Goal: Information Seeking & Learning: Compare options

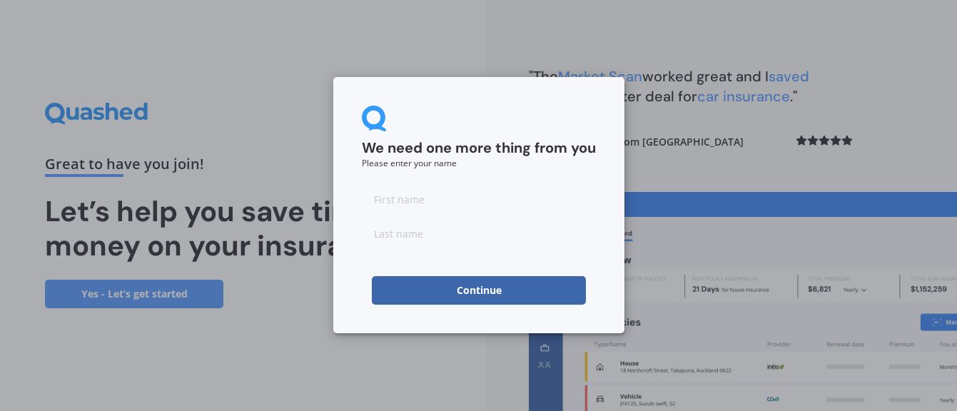
click at [417, 204] on input at bounding box center [479, 199] width 234 height 29
type input "Liv"
click at [435, 236] on input at bounding box center [479, 233] width 234 height 29
type input "[PERSON_NAME]"
click at [453, 293] on button "Continue" at bounding box center [479, 290] width 214 height 29
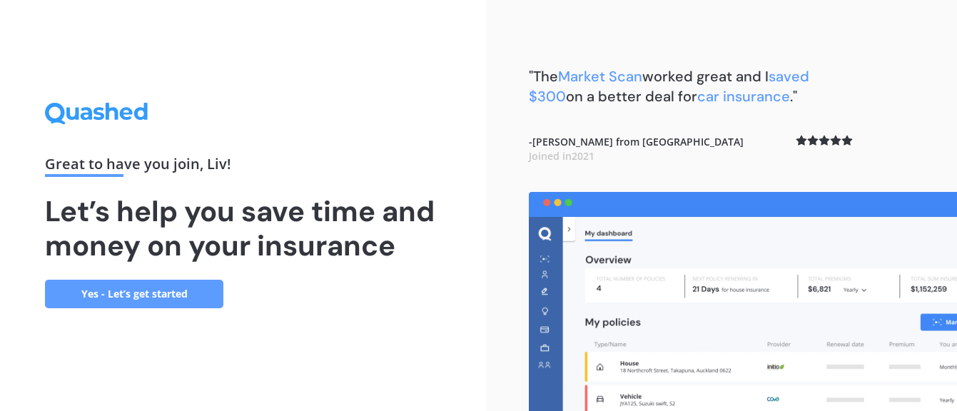
click at [163, 292] on link "Yes - Let’s get started" at bounding box center [134, 294] width 178 height 29
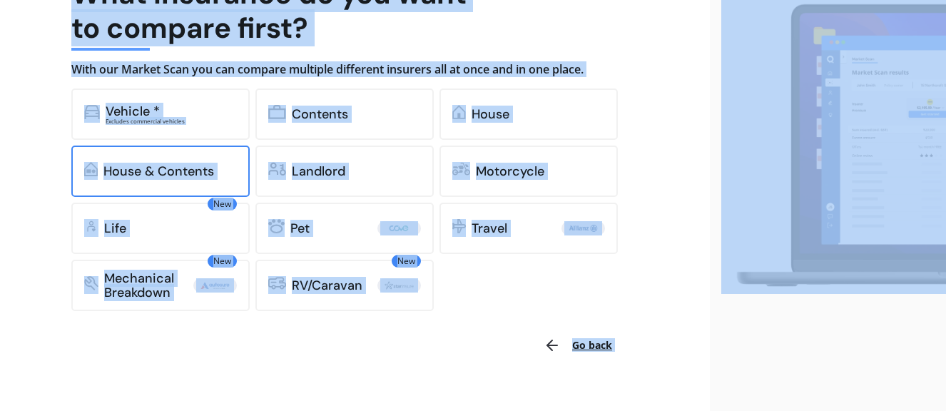
scroll to position [143, 0]
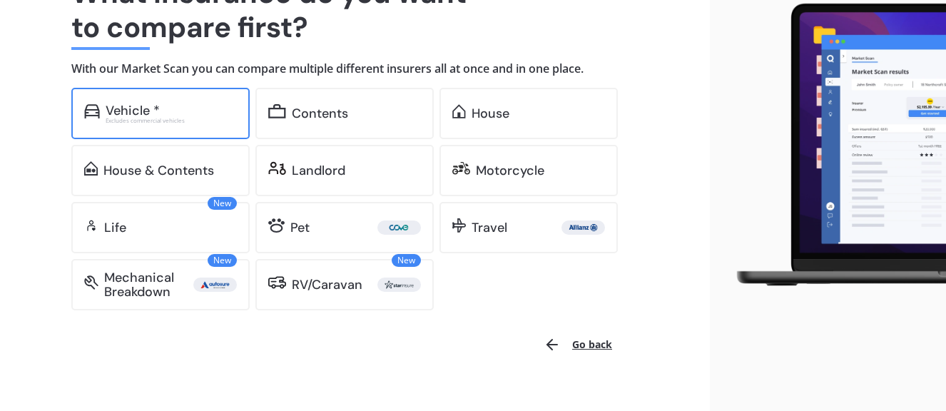
click at [190, 133] on div "Vehicle * Excludes commercial vehicles" at bounding box center [160, 113] width 178 height 51
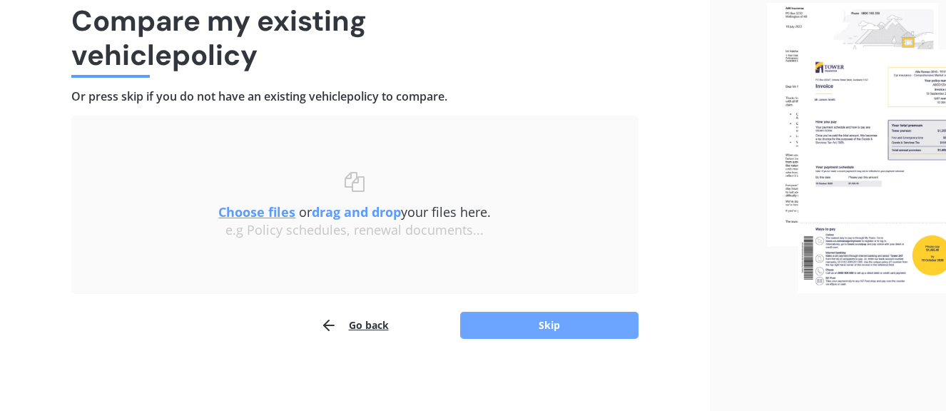
click at [544, 322] on button "Skip" at bounding box center [549, 325] width 178 height 27
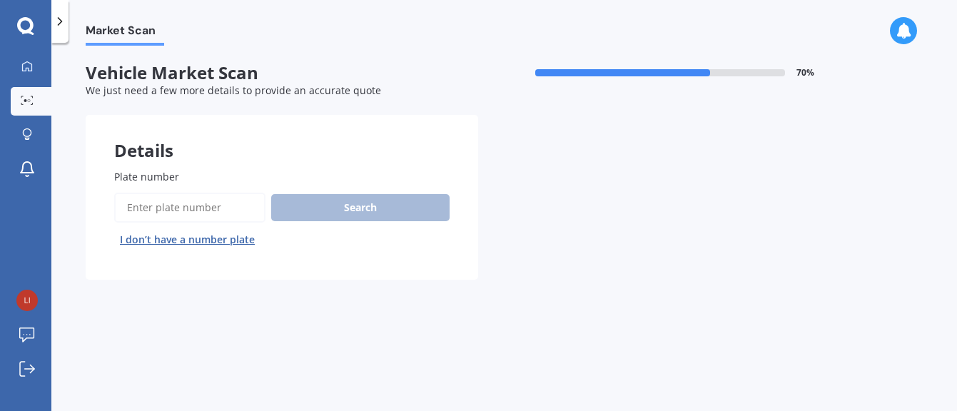
click at [140, 204] on input "Plate number" at bounding box center [189, 208] width 151 height 30
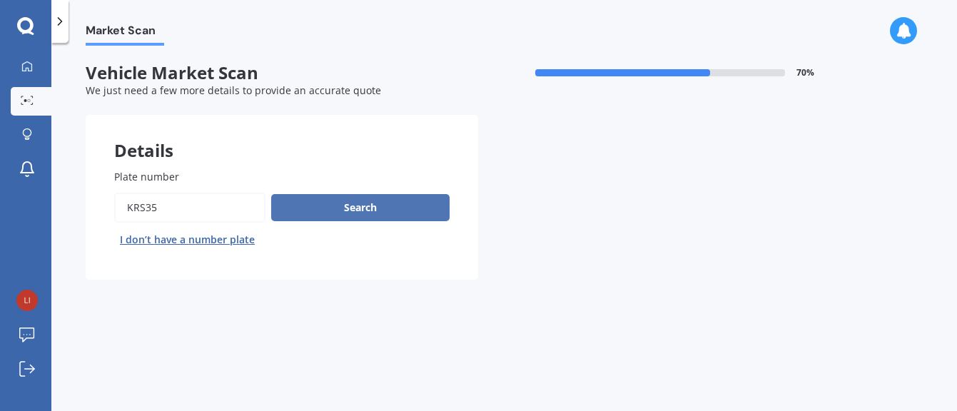
type input "KRS35"
click at [409, 201] on button "Search" at bounding box center [360, 207] width 178 height 27
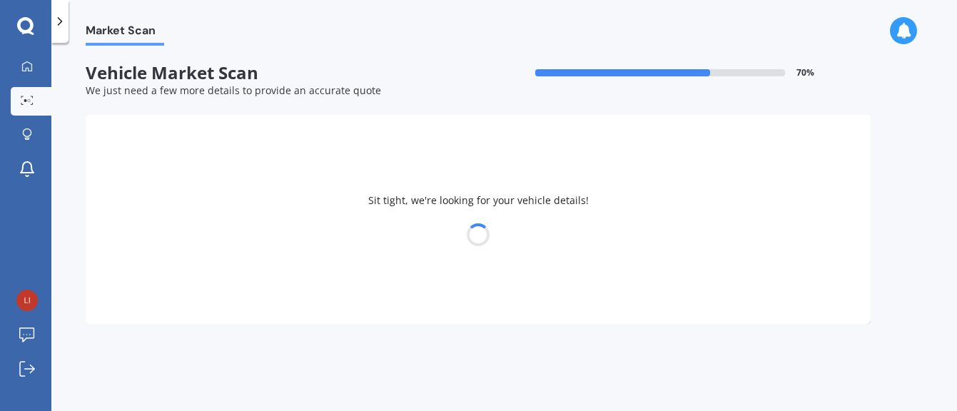
select select "HYUNDAI"
select select "SANTA FE"
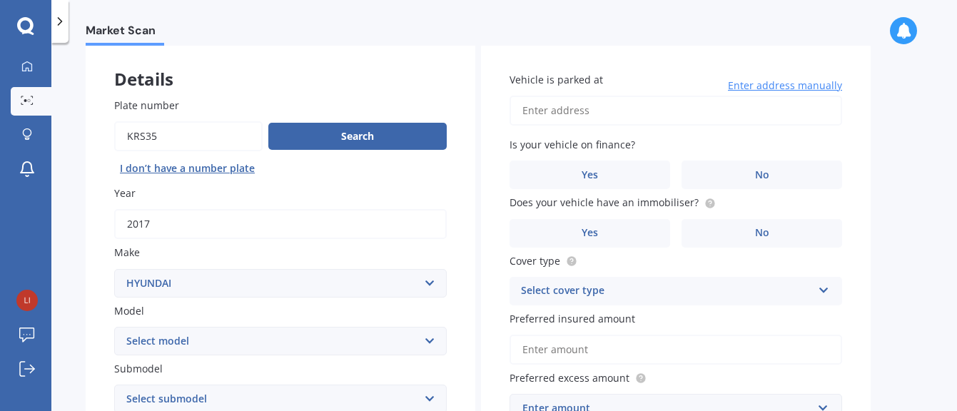
scroll to position [214, 0]
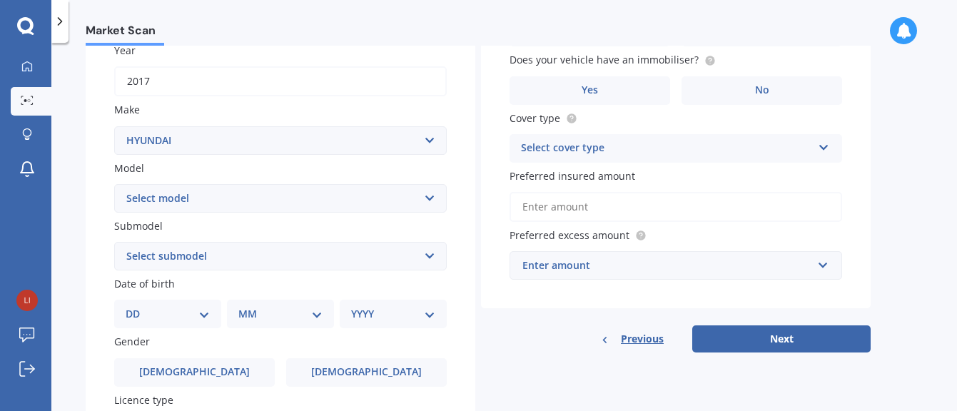
click at [334, 245] on select "Select submodel 2.2 4WD CRDi Elite Turbo Diesel A5 2.2 4WD CRDi Turbo Diesel A5…" at bounding box center [280, 256] width 332 height 29
click at [382, 263] on select "Select submodel 2.2 4WD CRDi Elite Turbo Diesel A5 2.2 4WD CRDi Turbo Diesel A5…" at bounding box center [280, 256] width 332 height 29
click at [267, 254] on select "Select submodel 2.2 4WD CRDi Elite Turbo Diesel A5 2.2 4WD CRDi Turbo Diesel A5…" at bounding box center [280, 256] width 332 height 29
click at [209, 265] on select "Select submodel 2.2 4WD CRDi Elite Turbo Diesel A5 2.2 4WD CRDi Turbo Diesel A5…" at bounding box center [280, 256] width 332 height 29
select select "DM STATION WAGON DIESEL"
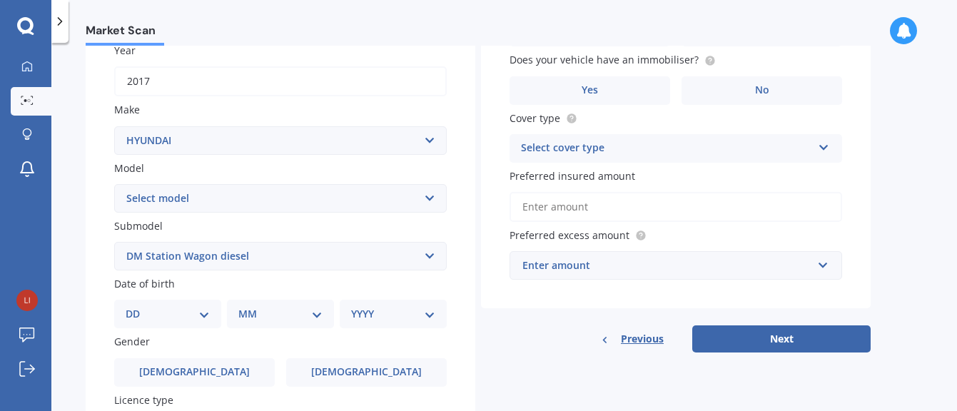
click at [114, 242] on select "Select submodel 2.2 4WD CRDi Elite Turbo Diesel A5 2.2 4WD CRDi Turbo Diesel A5…" at bounding box center [280, 256] width 332 height 29
click at [130, 310] on select "DD 01 02 03 04 05 06 07 08 09 10 11 12 13 14 15 16 17 18 19 20 21 22 23 24 25 2…" at bounding box center [168, 314] width 84 height 16
select select "25"
click at [137, 306] on select "DD 01 02 03 04 05 06 07 08 09 10 11 12 13 14 15 16 17 18 19 20 21 22 23 24 25 2…" at bounding box center [168, 314] width 84 height 16
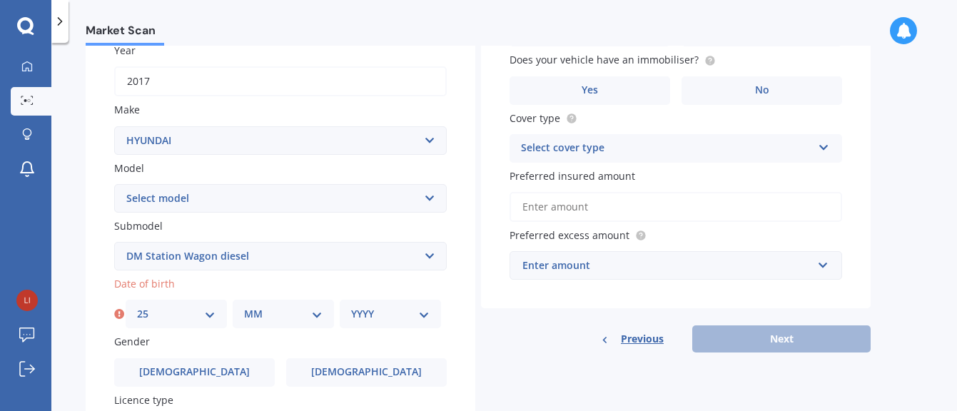
click at [287, 309] on select "MM 01 02 03 04 05 06 07 08 09 10 11 12" at bounding box center [283, 314] width 78 height 16
select select "05"
click at [244, 306] on select "MM 01 02 03 04 05 06 07 08 09 10 11 12" at bounding box center [283, 314] width 78 height 16
click at [373, 317] on select "YYYY 2025 2024 2023 2022 2021 2020 2019 2018 2017 2016 2015 2014 2013 2012 2011…" at bounding box center [390, 314] width 78 height 16
select select "1986"
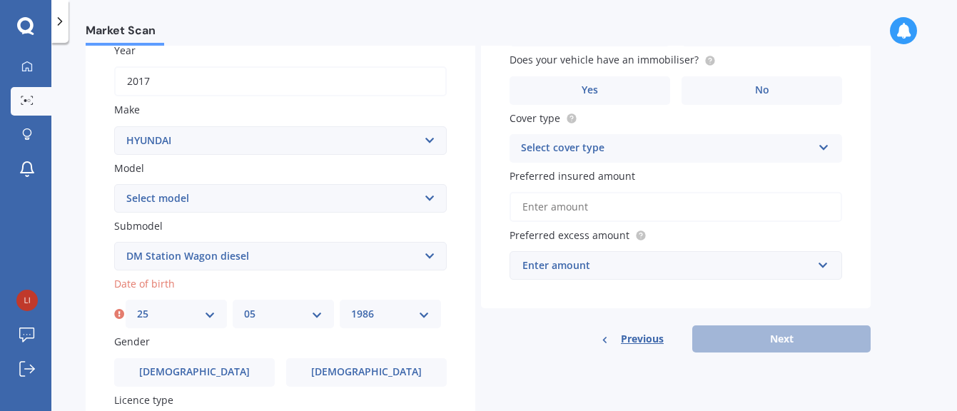
click at [351, 306] on select "YYYY 2025 2024 2023 2022 2021 2020 2019 2018 2017 2016 2015 2014 2013 2012 2011…" at bounding box center [390, 314] width 78 height 16
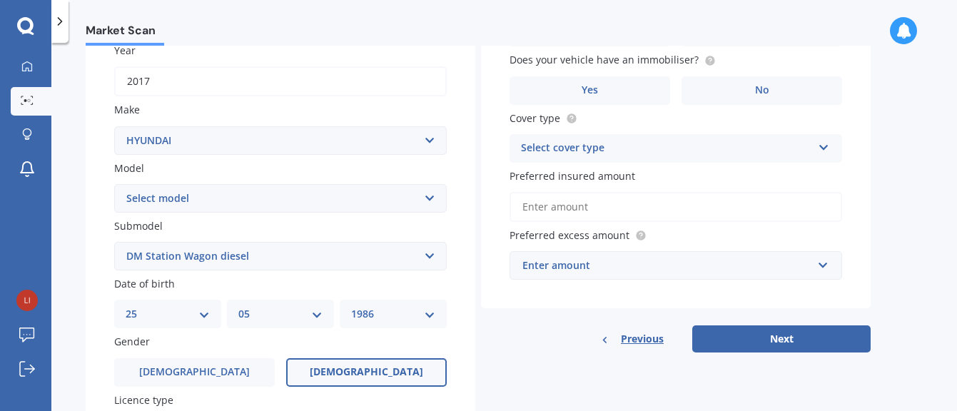
click at [375, 370] on span "[DEMOGRAPHIC_DATA]" at bounding box center [366, 372] width 113 height 12
click at [0, 0] on input "[DEMOGRAPHIC_DATA]" at bounding box center [0, 0] width 0 height 0
click at [73, 353] on div "Market Scan Vehicle Market Scan 70 % We just need a few more details to provide…" at bounding box center [503, 230] width 905 height 368
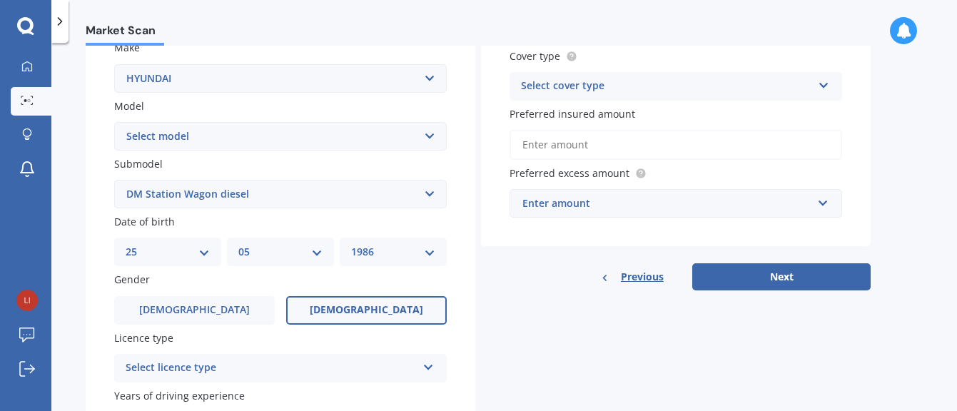
scroll to position [357, 0]
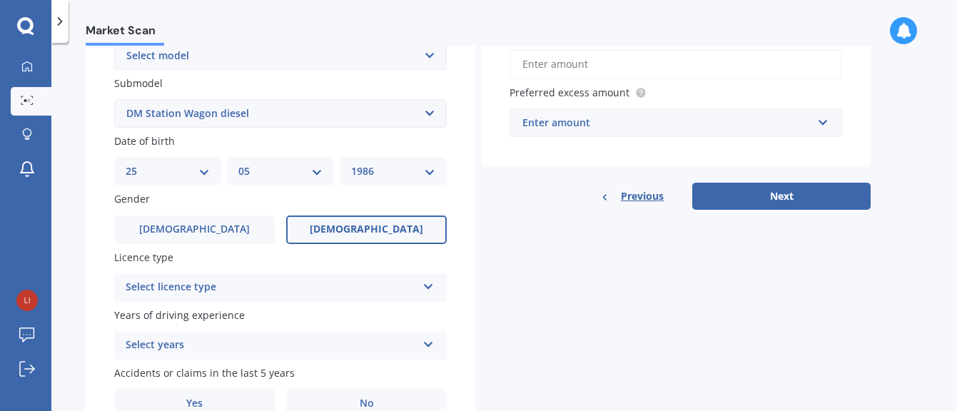
click at [157, 280] on div "Select licence type" at bounding box center [271, 287] width 291 height 17
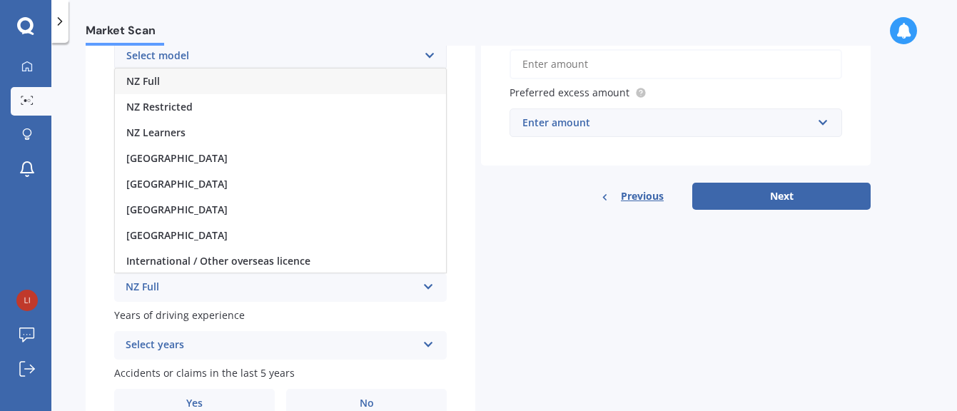
click at [163, 75] on div "NZ Full" at bounding box center [280, 81] width 331 height 26
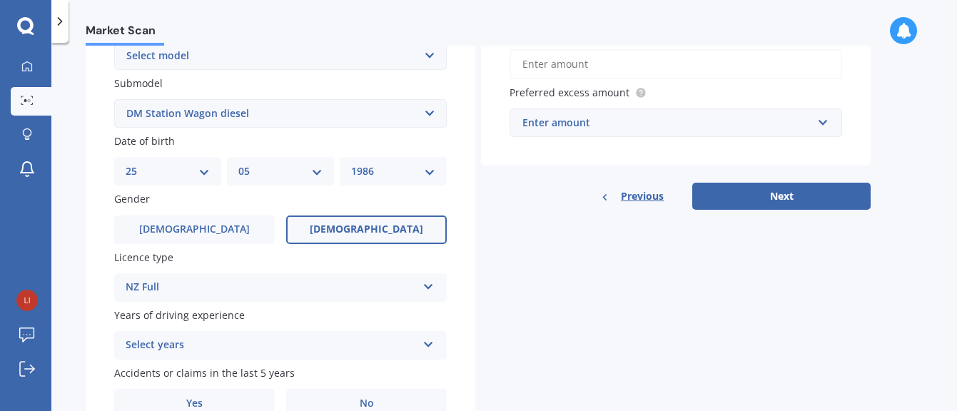
click at [210, 337] on div "Select years" at bounding box center [271, 345] width 291 height 17
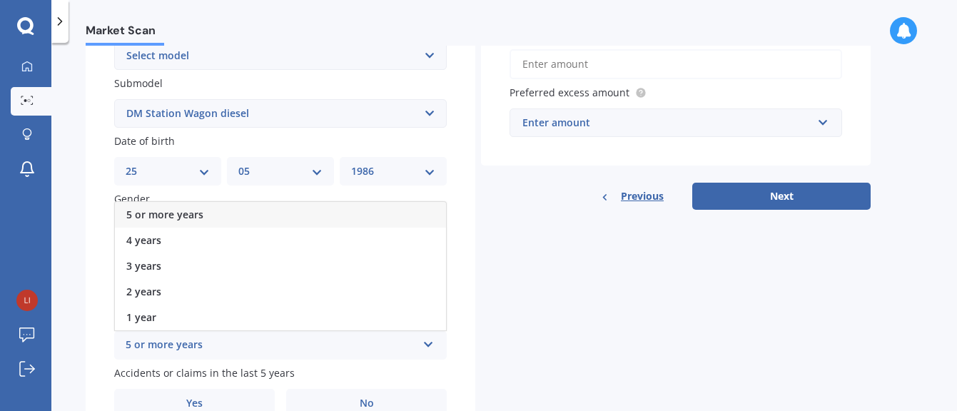
click at [205, 209] on div "5 or more years" at bounding box center [280, 215] width 331 height 26
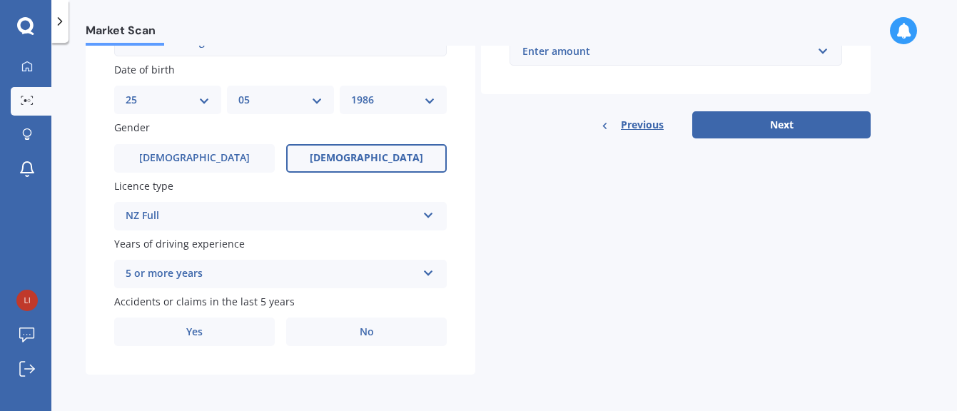
scroll to position [429, 0]
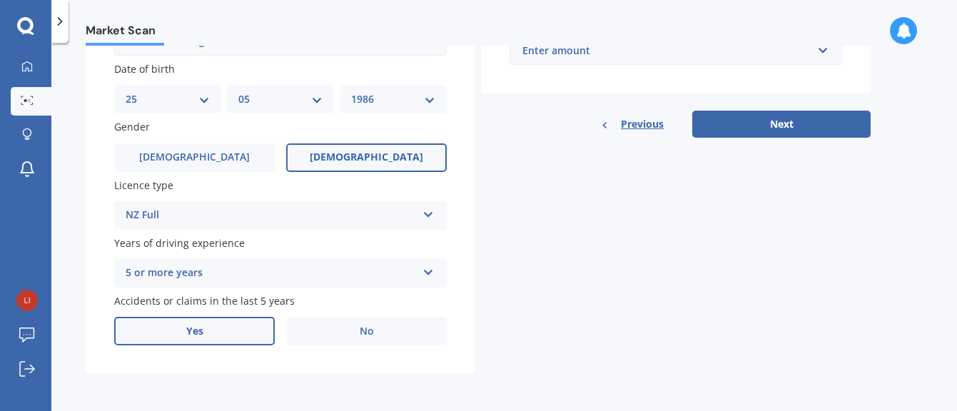
click at [158, 325] on label "Yes" at bounding box center [194, 331] width 161 height 29
click at [0, 0] on input "Yes" at bounding box center [0, 0] width 0 height 0
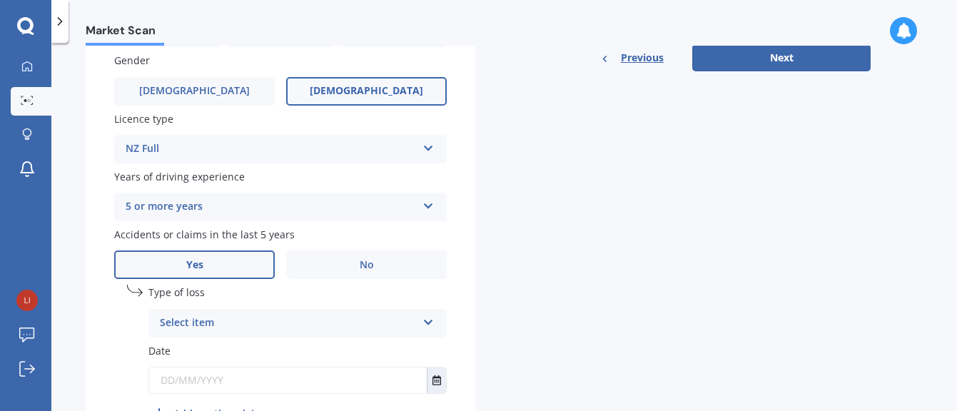
scroll to position [571, 0]
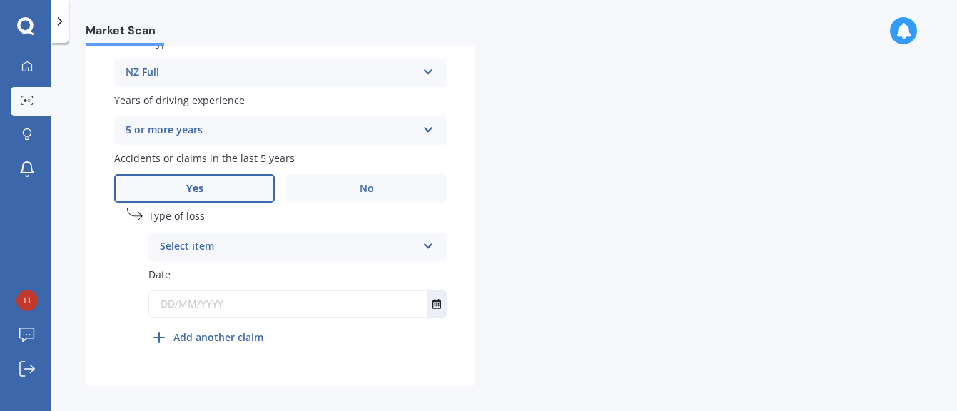
click at [227, 225] on div "Type of loss Select item At fault accident Not at fault accident" at bounding box center [297, 234] width 298 height 52
click at [223, 250] on div "Select item" at bounding box center [288, 246] width 257 height 17
click at [223, 268] on span "At fault accident" at bounding box center [201, 275] width 81 height 14
click at [228, 305] on input "text" at bounding box center [287, 304] width 277 height 26
click at [438, 301] on icon "Select date" at bounding box center [436, 304] width 9 height 10
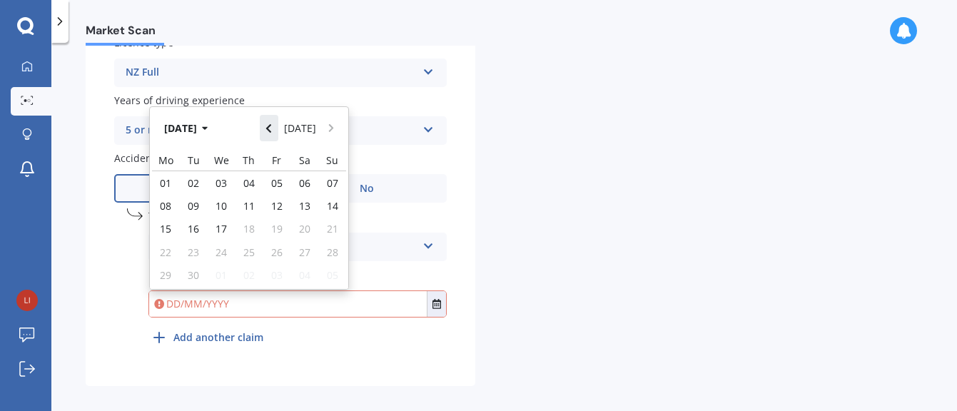
click at [270, 124] on icon "Navigate back" at bounding box center [268, 128] width 6 height 10
click at [253, 251] on span "21" at bounding box center [248, 252] width 11 height 14
type input "21/08/2025"
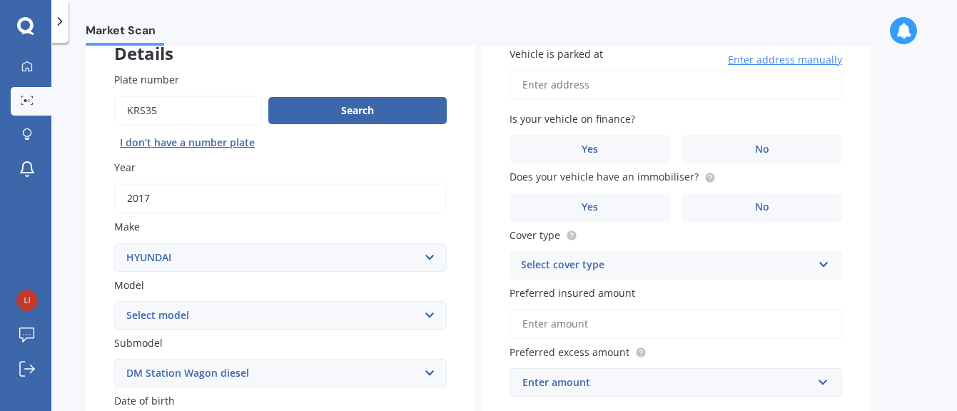
scroll to position [72, 0]
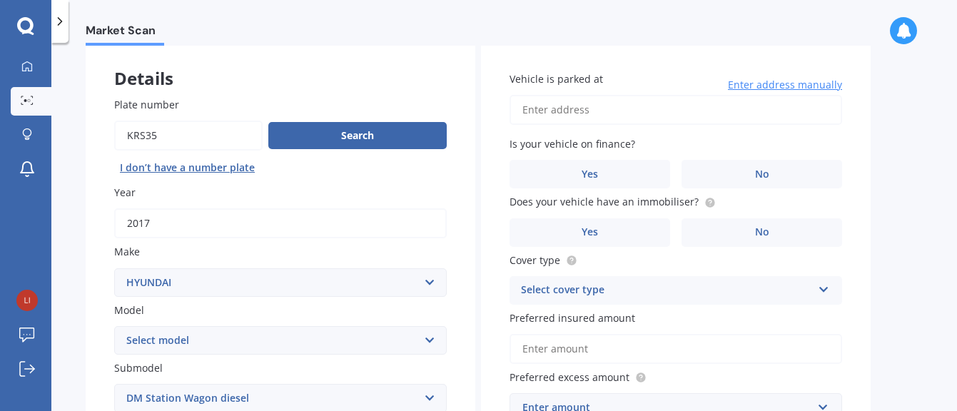
click at [622, 108] on input "Vehicle is parked at" at bounding box center [675, 110] width 332 height 30
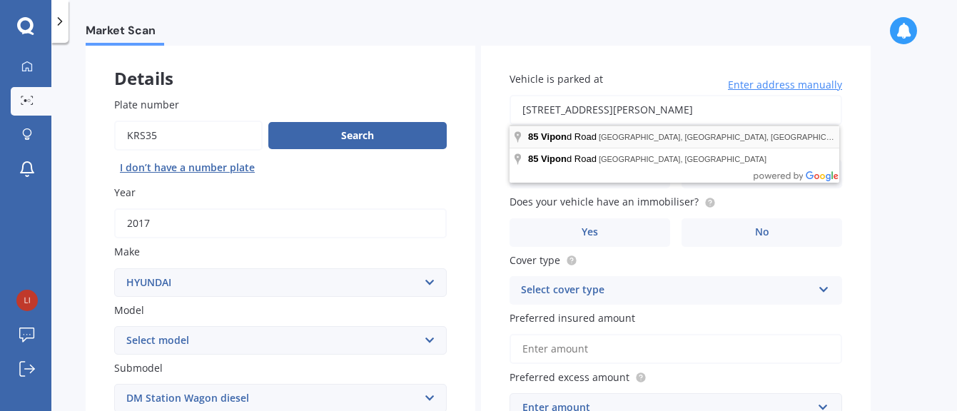
type input "[STREET_ADDRESS][PERSON_NAME]"
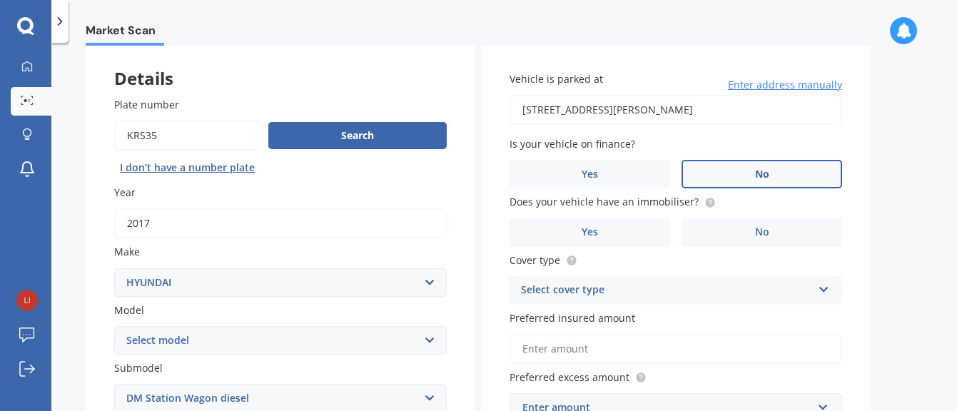
click at [787, 165] on label "No" at bounding box center [761, 174] width 161 height 29
click at [0, 0] on input "No" at bounding box center [0, 0] width 0 height 0
click at [765, 224] on label "No" at bounding box center [761, 232] width 161 height 29
click at [0, 0] on input "No" at bounding box center [0, 0] width 0 height 0
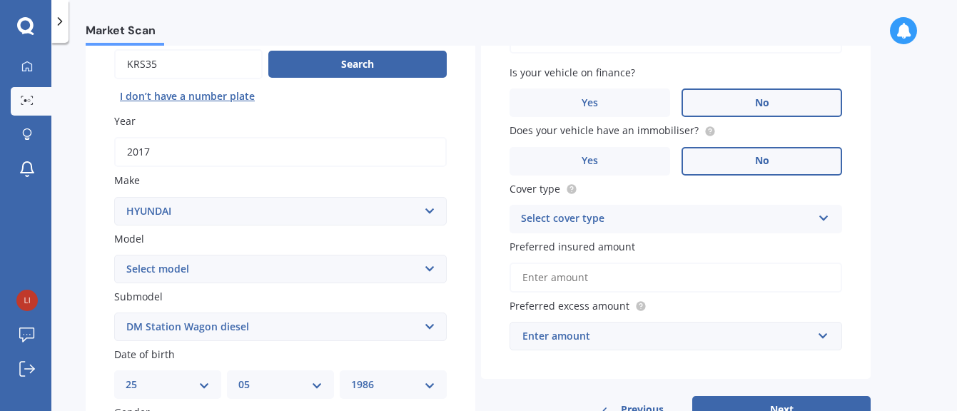
click at [763, 215] on div "Select cover type" at bounding box center [666, 218] width 291 height 17
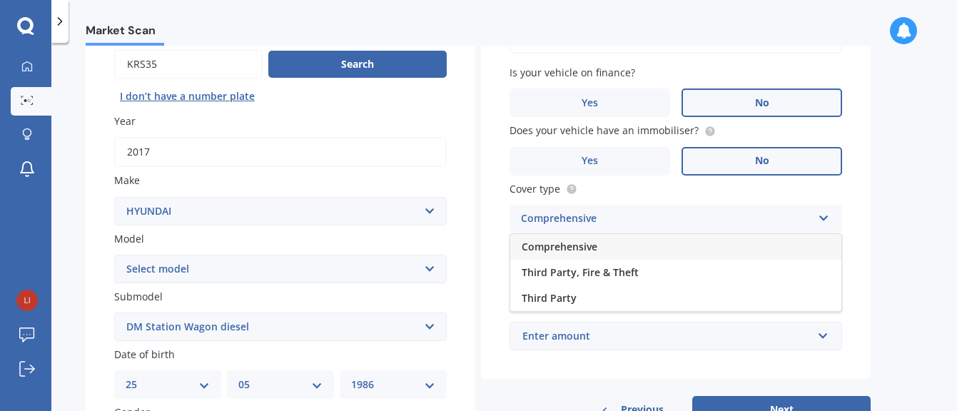
click at [597, 255] on div "Comprehensive" at bounding box center [675, 247] width 331 height 26
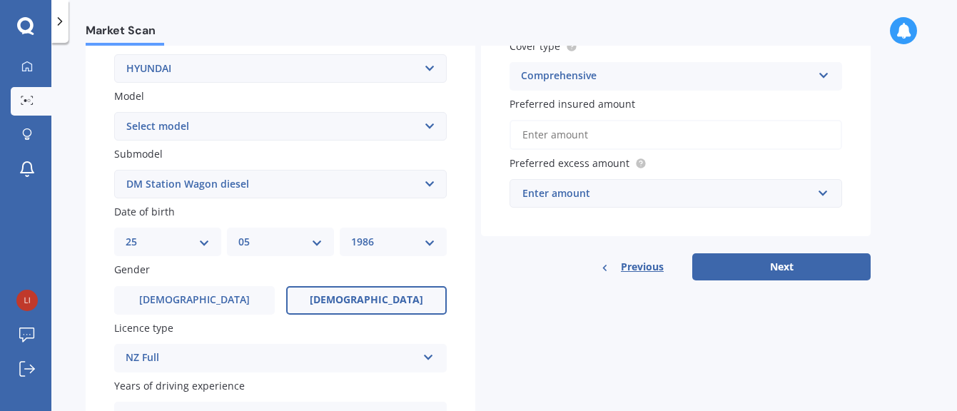
click at [653, 125] on input "Preferred insured amount" at bounding box center [675, 135] width 332 height 30
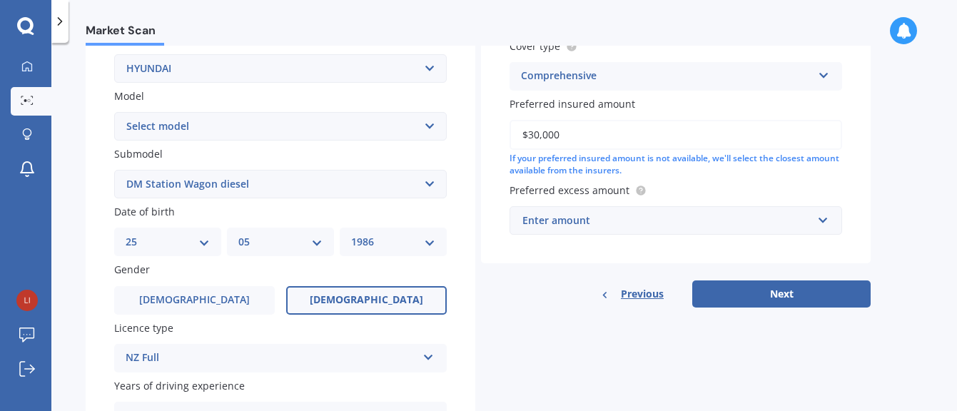
type input "$30,000"
click at [684, 220] on div "Enter amount" at bounding box center [667, 221] width 290 height 16
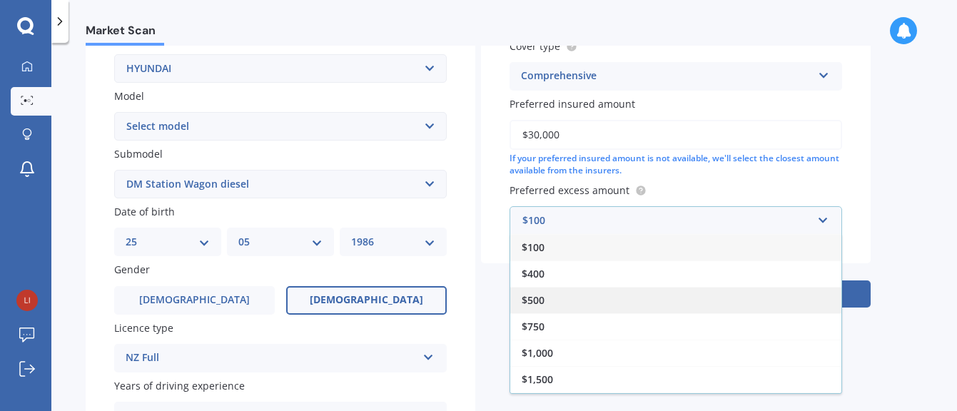
click at [576, 304] on div "$500" at bounding box center [675, 300] width 331 height 26
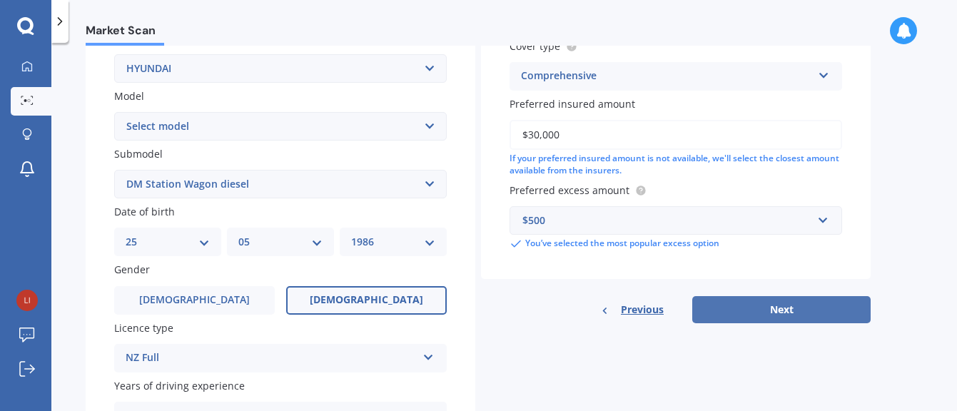
click at [740, 312] on button "Next" at bounding box center [781, 309] width 178 height 27
select select "25"
select select "05"
select select "1986"
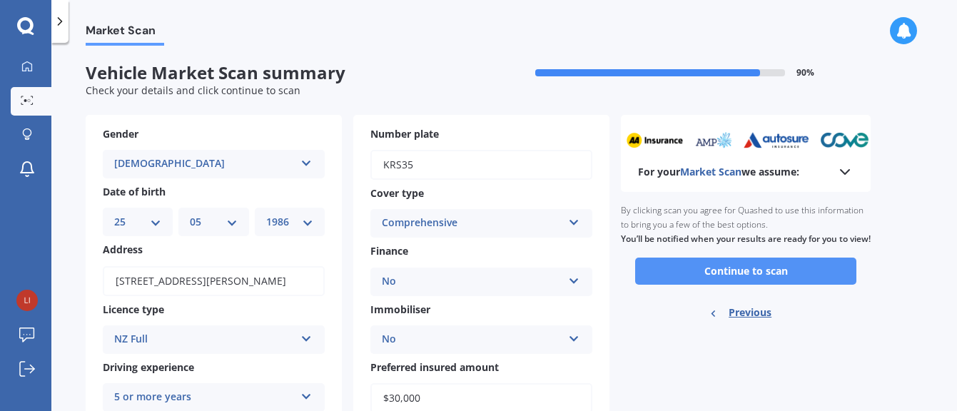
scroll to position [133, 0]
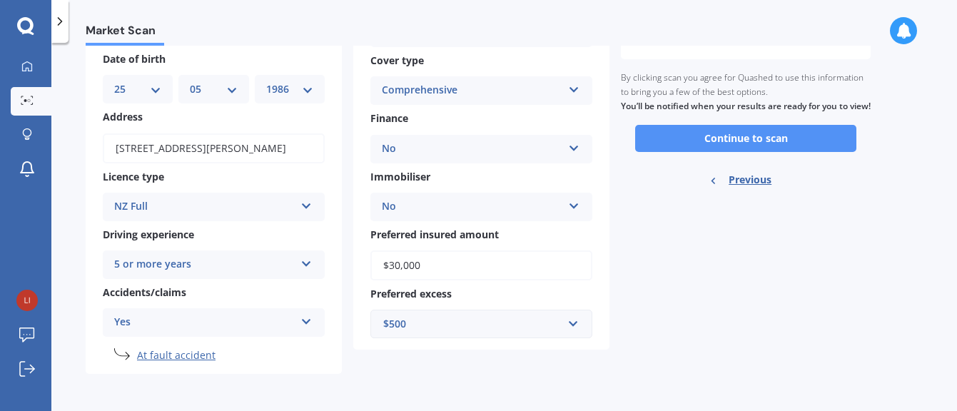
click at [719, 149] on button "Continue to scan" at bounding box center [745, 138] width 221 height 27
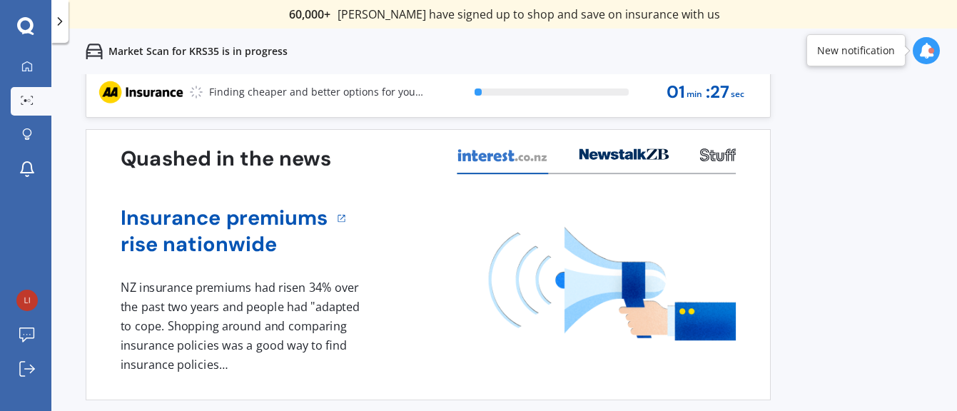
scroll to position [10, 0]
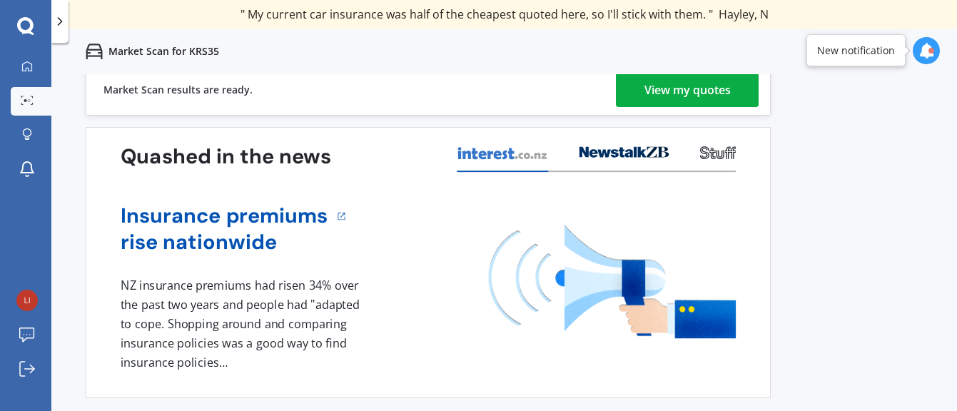
click at [631, 87] on link "View my quotes" at bounding box center [687, 90] width 143 height 34
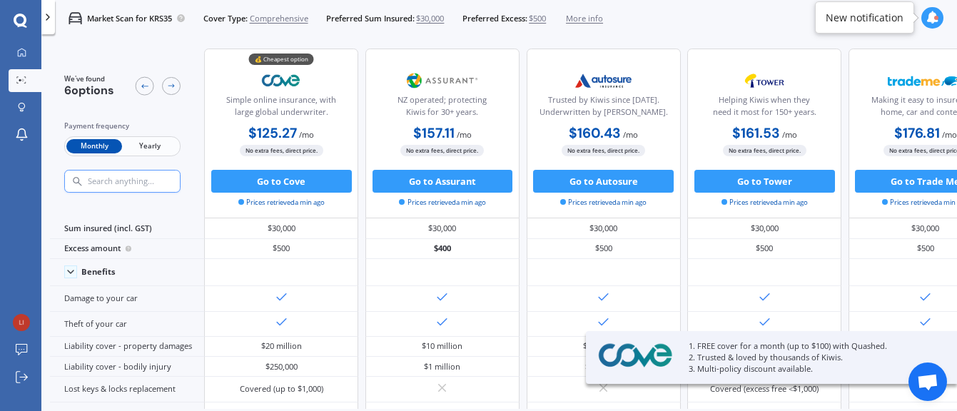
click at [151, 146] on span "Yearly" at bounding box center [150, 146] width 56 height 15
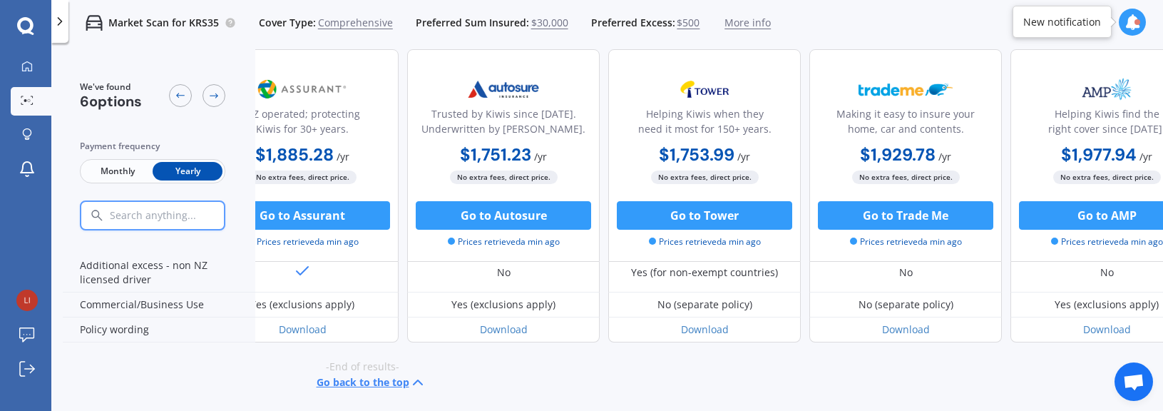
scroll to position [874, 297]
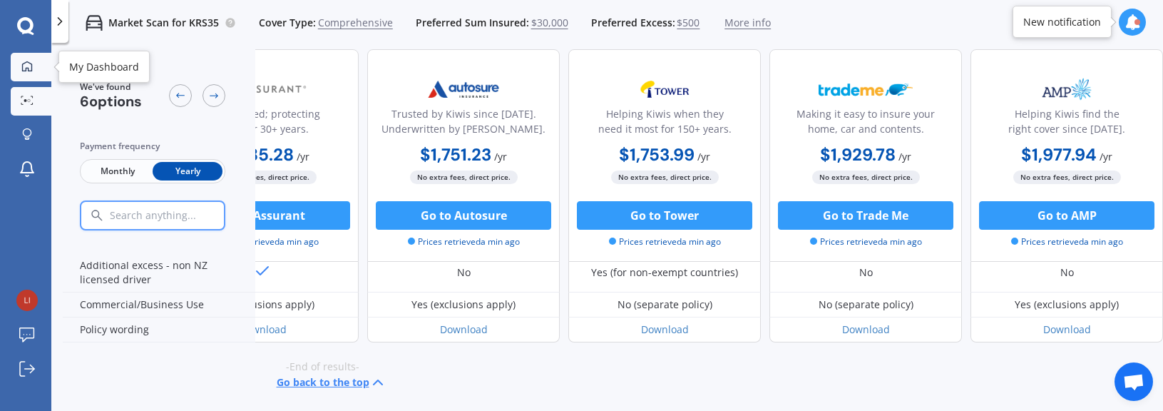
click at [25, 68] on icon at bounding box center [26, 66] width 11 height 11
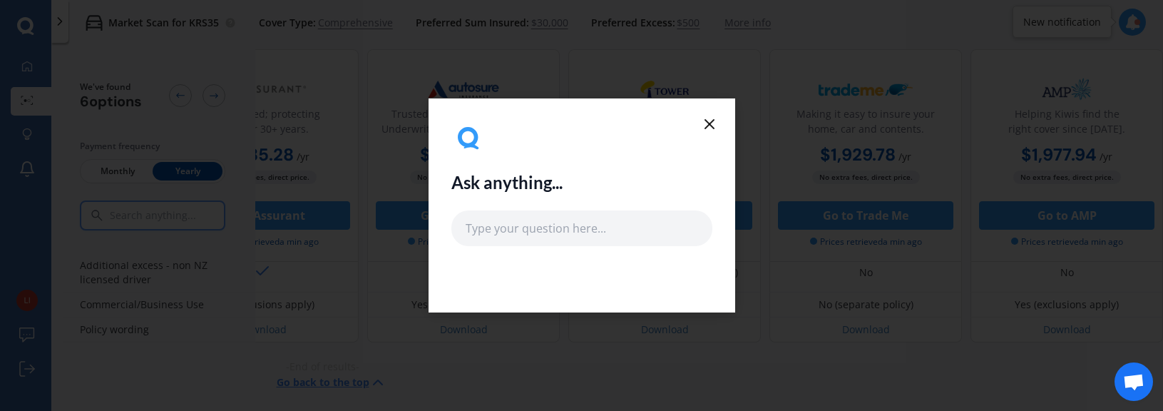
click at [714, 122] on icon at bounding box center [709, 124] width 17 height 17
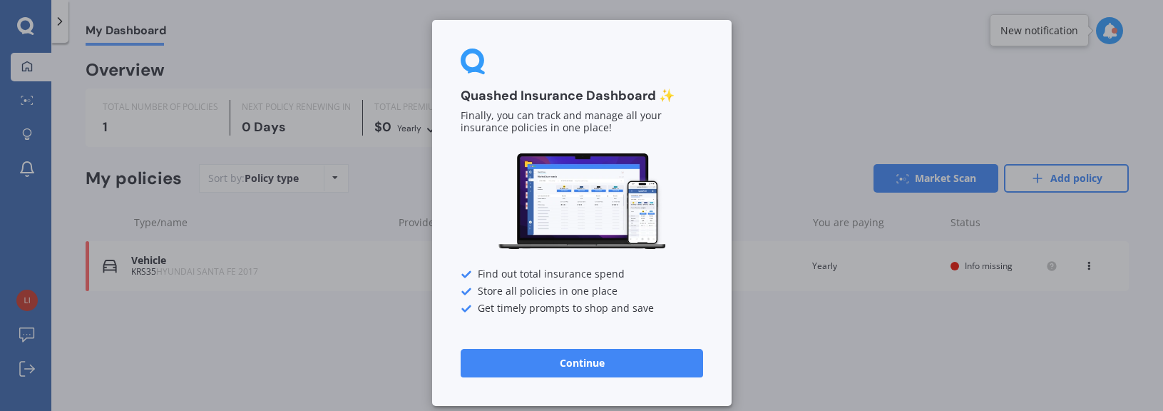
click at [523, 367] on button "Continue" at bounding box center [582, 363] width 243 height 29
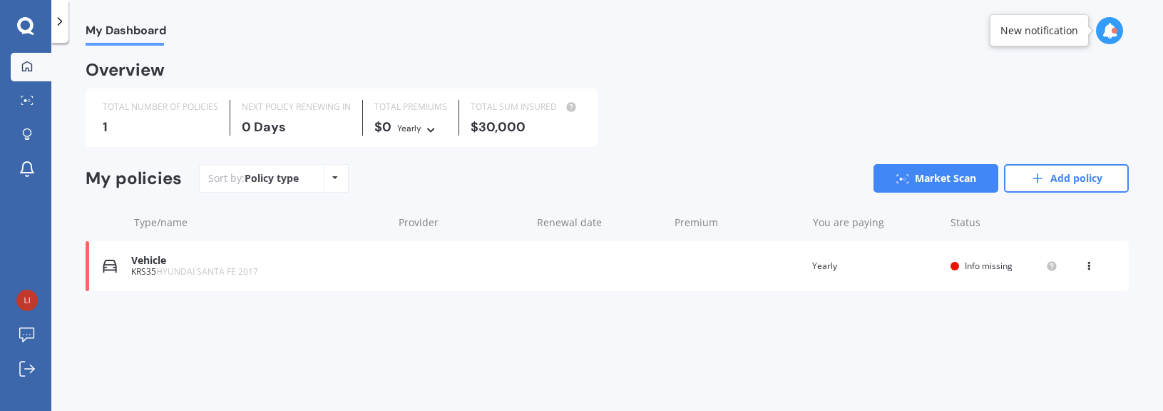
click at [38, 21] on div at bounding box center [25, 26] width 51 height 19
click at [26, 24] on icon at bounding box center [25, 26] width 17 height 19
click at [21, 301] on img at bounding box center [26, 300] width 21 height 21
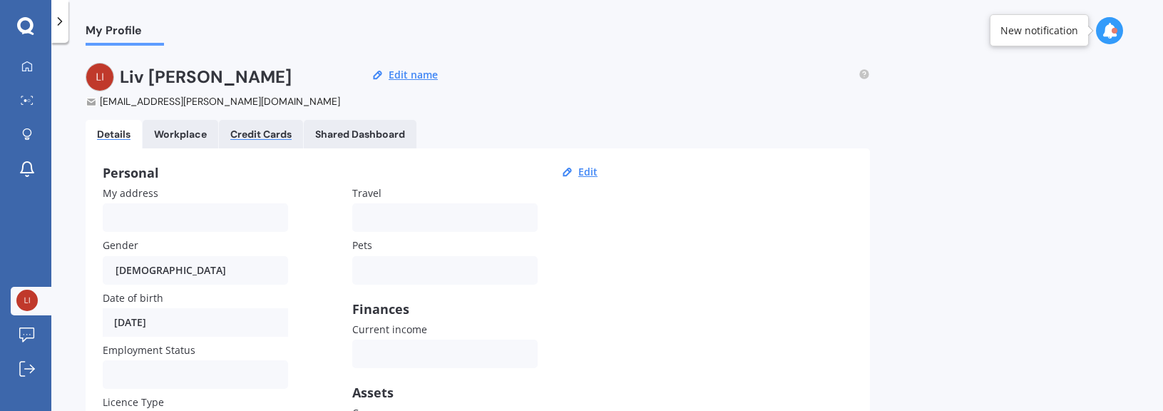
click at [258, 134] on div "Credit Cards" at bounding box center [260, 134] width 61 height 12
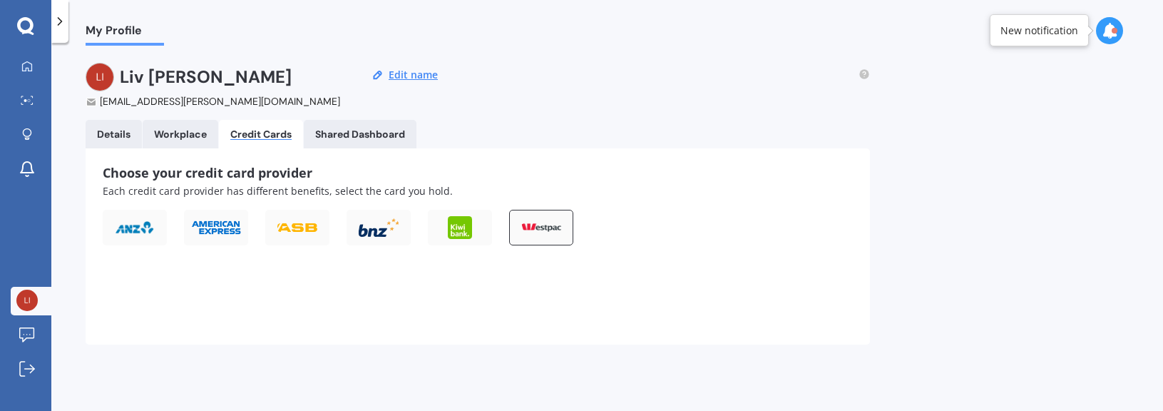
click at [539, 233] on div at bounding box center [541, 228] width 64 height 36
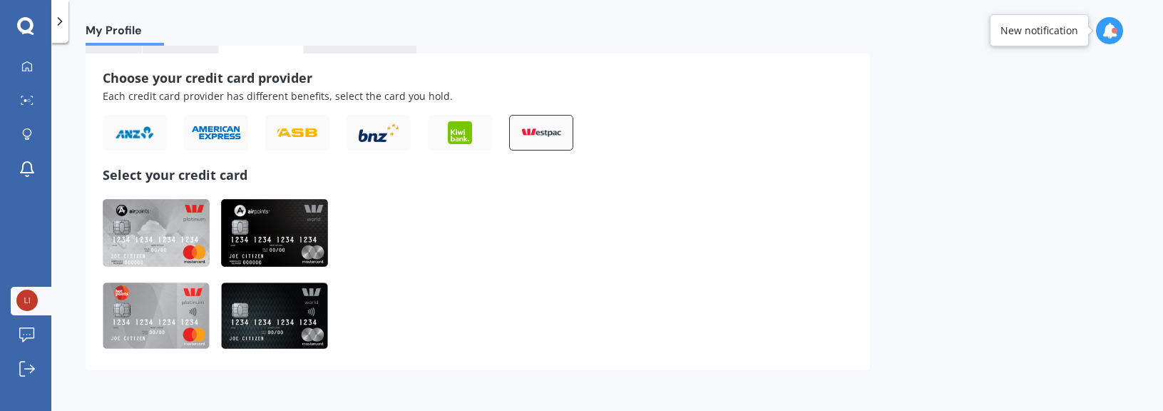
scroll to position [97, 0]
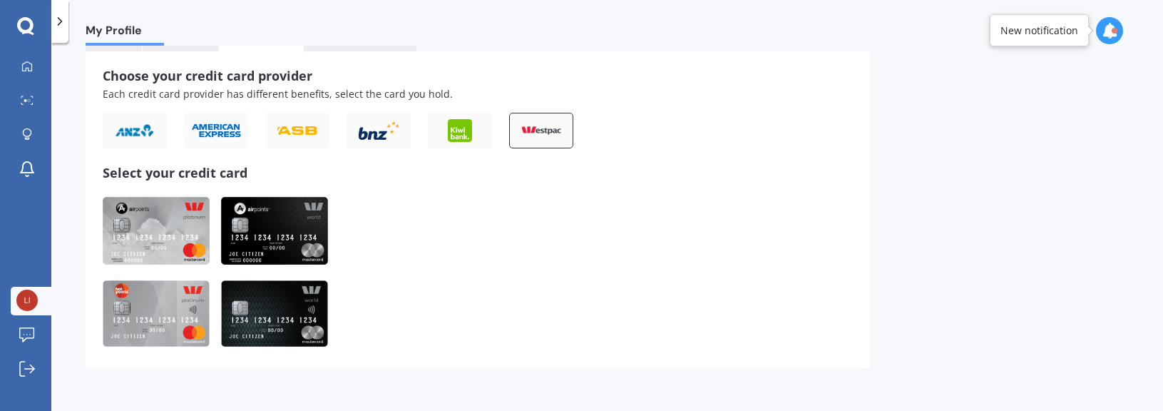
click at [164, 216] on img at bounding box center [156, 231] width 107 height 68
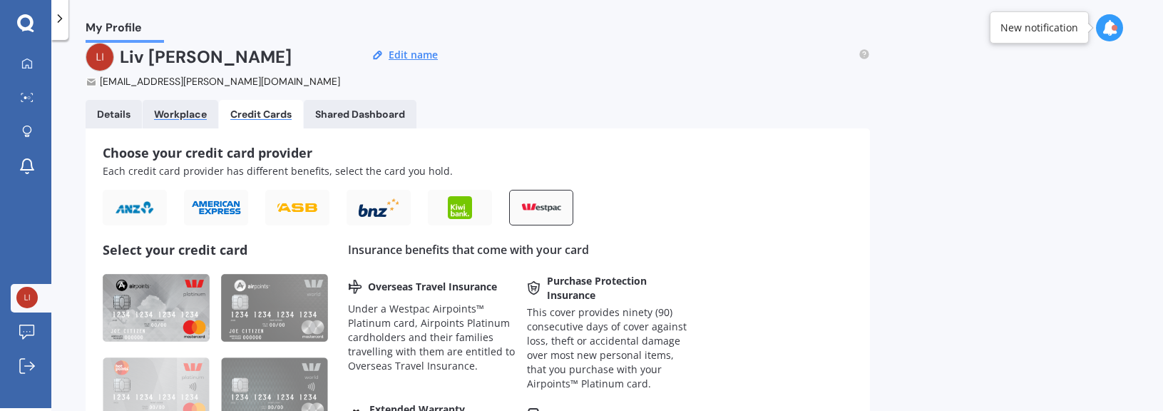
scroll to position [0, 0]
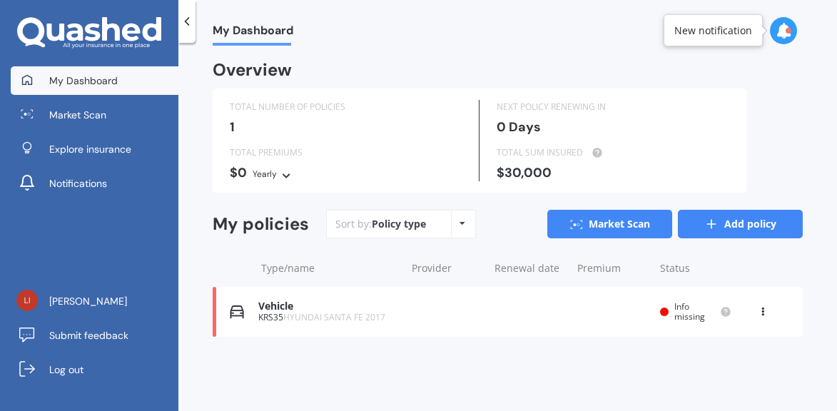
click at [723, 223] on link "Add policy" at bounding box center [740, 224] width 125 height 29
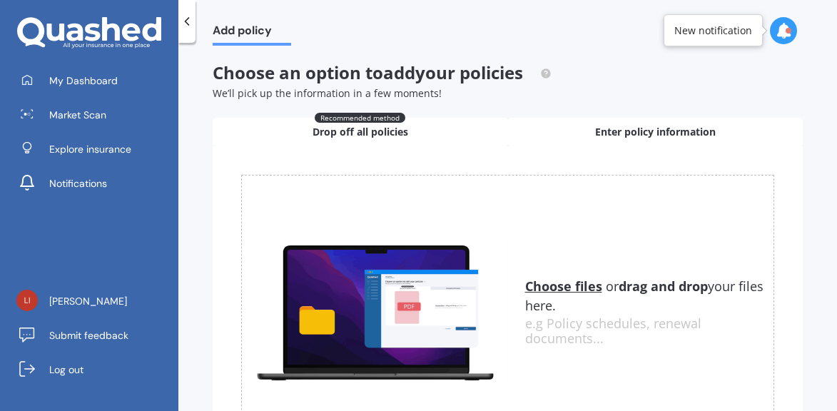
click at [630, 137] on span "Enter policy information" at bounding box center [655, 132] width 121 height 14
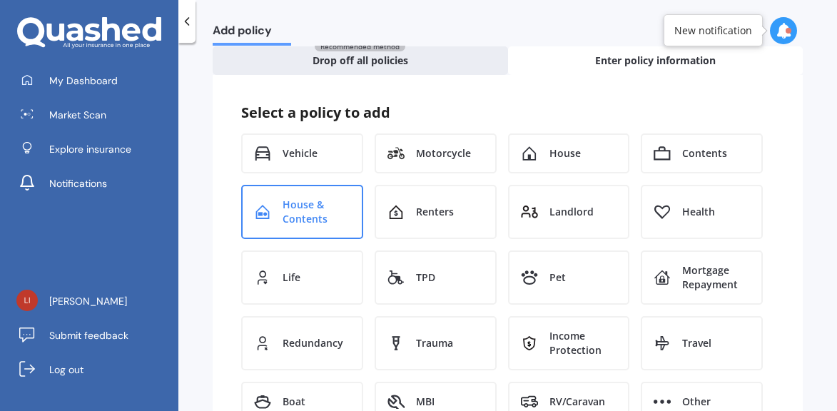
click at [325, 219] on span "House & Contents" at bounding box center [316, 212] width 68 height 29
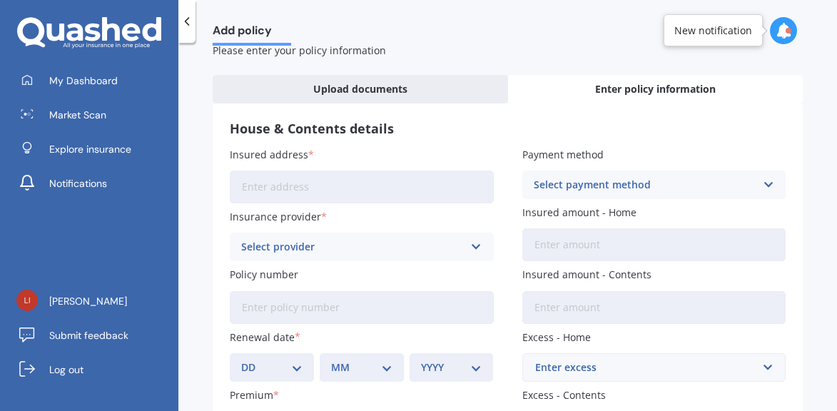
click at [275, 190] on input "Insured address" at bounding box center [362, 186] width 264 height 33
type input "[STREET_ADDRESS][PERSON_NAME]"
click at [308, 234] on div "Select provider AA AMI AMP ANZ ASB Ando BNZ Co-Operative Bank FMG Initio Kiwiba…" at bounding box center [362, 247] width 264 height 29
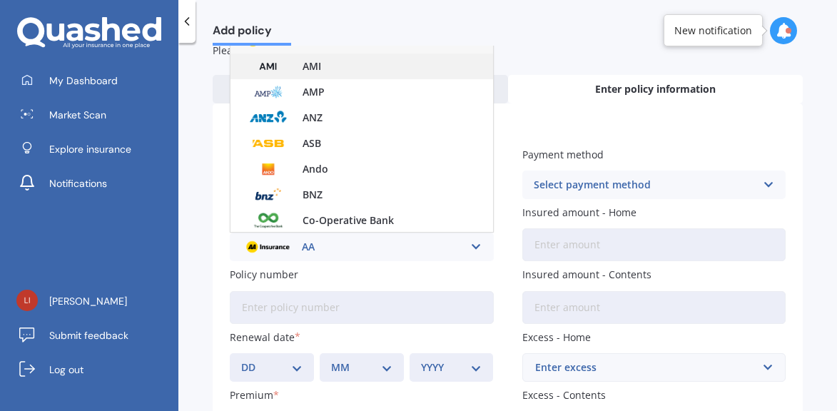
click at [335, 66] on div "AMI" at bounding box center [361, 67] width 263 height 26
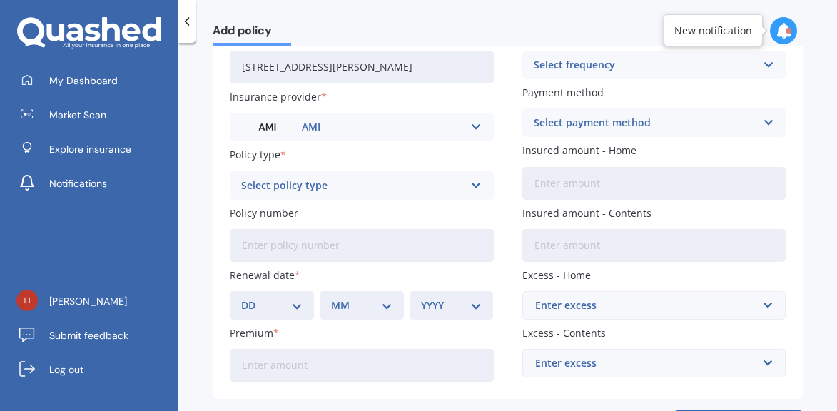
scroll to position [185, 0]
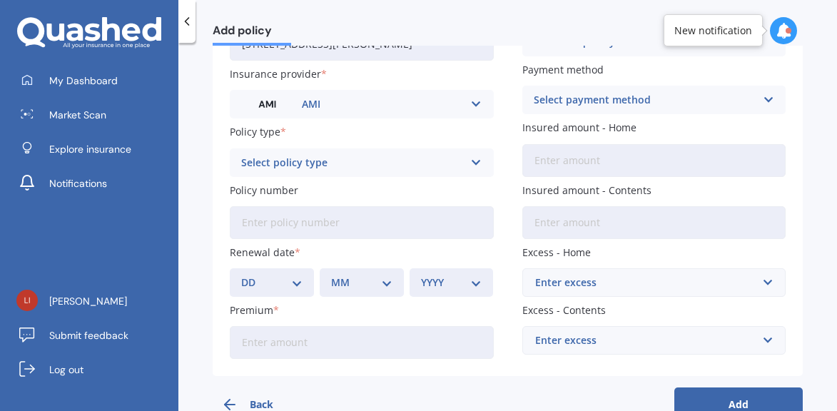
click at [397, 159] on div "Select policy type" at bounding box center [352, 163] width 223 height 16
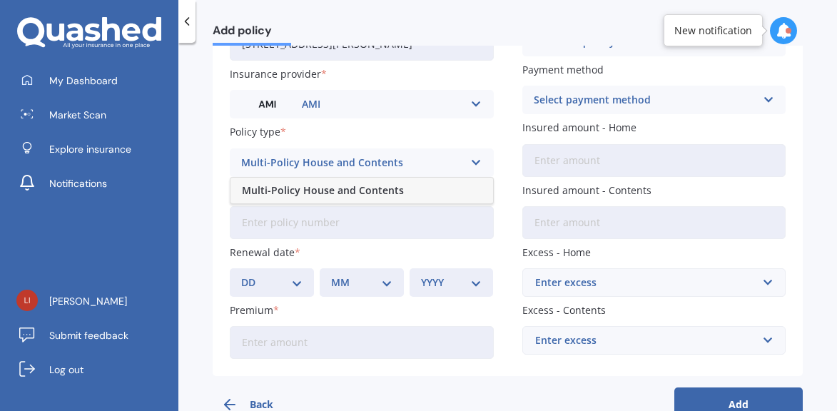
click at [402, 179] on div "Multi-Policy House and Contents" at bounding box center [361, 191] width 263 height 26
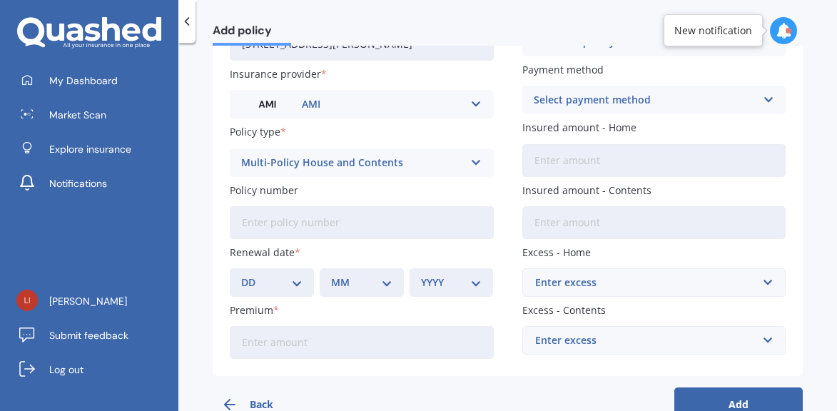
click at [402, 190] on label "Policy number" at bounding box center [359, 190] width 258 height 15
click at [402, 206] on input "Policy number" at bounding box center [362, 222] width 264 height 33
click at [300, 280] on select "DD 01 02 03 04 05 06 07 08 09 10 11 12 13 14 15 16 17 18 19 20 21 22 23 24 25 2…" at bounding box center [271, 283] width 61 height 16
select select "18"
click at [241, 275] on select "DD 01 02 03 04 05 06 07 08 09 10 11 12 13 14 15 16 17 18 19 20 21 22 23 24 25 2…" at bounding box center [271, 283] width 61 height 16
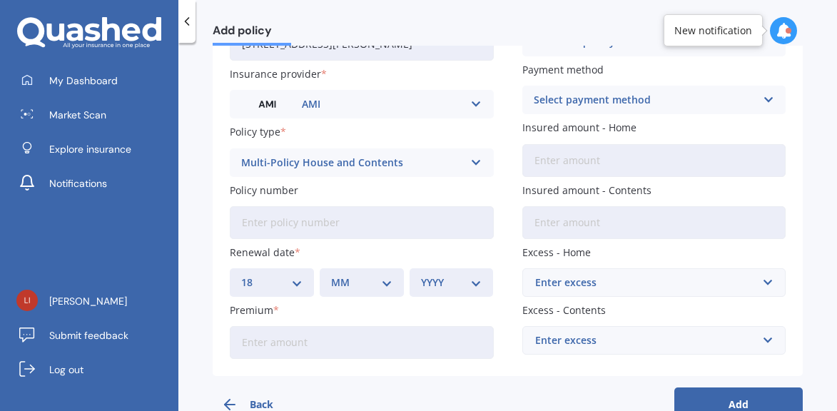
click at [329, 277] on div "MM 01 02 03 04 05 06 07 08 09 10 11 12" at bounding box center [362, 282] width 84 height 29
click at [368, 277] on select "MM 01 02 03 04 05 06 07 08 09 10 11 12" at bounding box center [361, 283] width 61 height 16
select select "09"
click at [331, 275] on select "MM 01 02 03 04 05 06 07 08 09 10 11 12" at bounding box center [361, 283] width 61 height 16
click at [430, 279] on select "YYYY 2027 2026 2025 2024 2023 2022 2021 2020 2019 2018 2017 2016 2015 2014 2013…" at bounding box center [451, 283] width 61 height 16
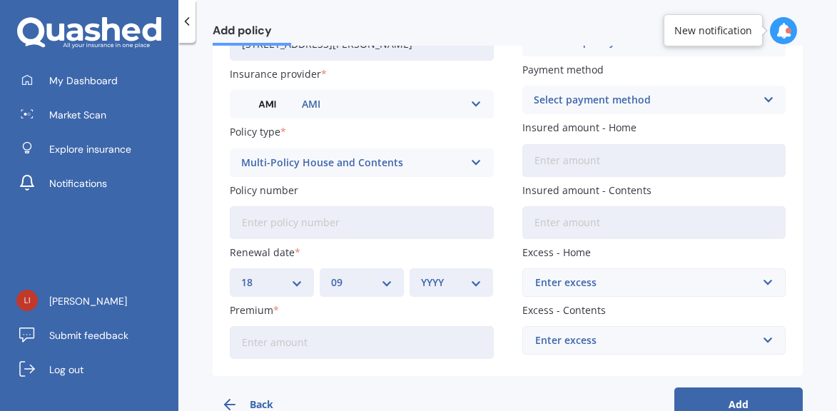
select select "2025"
click at [421, 275] on select "YYYY 2027 2026 2025 2024 2023 2022 2021 2020 2019 2018 2017 2016 2015 2014 2013…" at bounding box center [451, 283] width 61 height 16
click at [337, 327] on input "Premium" at bounding box center [362, 342] width 264 height 33
click at [188, 24] on icon at bounding box center [187, 21] width 14 height 14
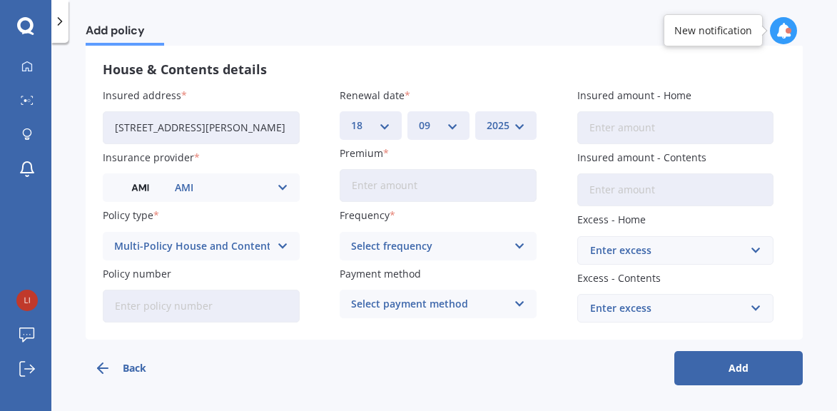
scroll to position [102, 0]
click at [145, 366] on button "Back" at bounding box center [150, 368] width 128 height 34
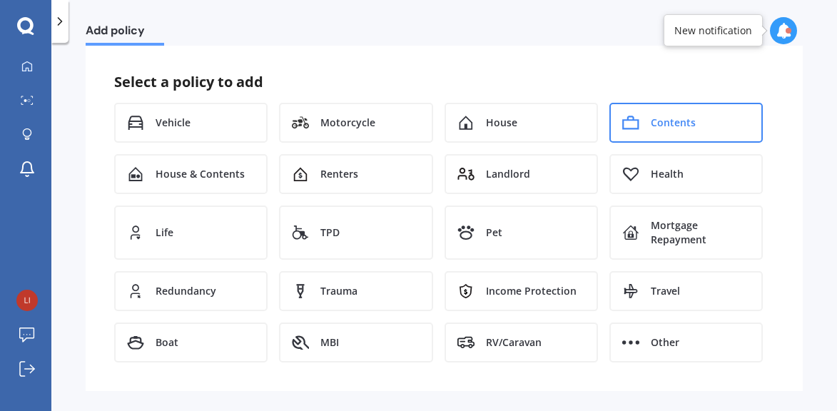
click at [716, 114] on div "Contents" at bounding box center [685, 123] width 153 height 40
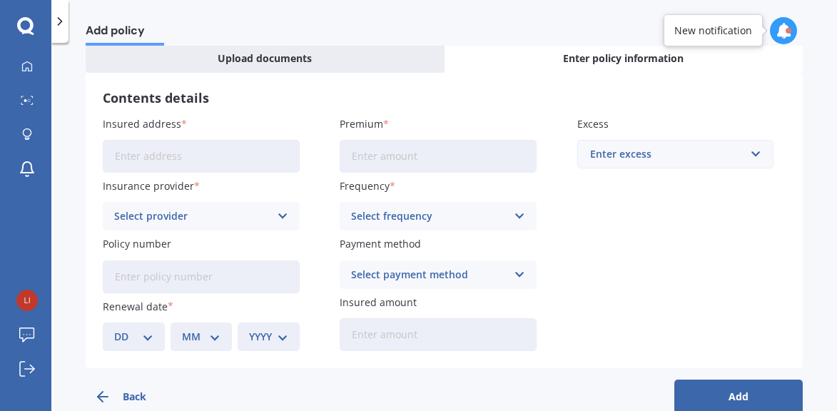
click at [179, 163] on input "Insured address" at bounding box center [201, 156] width 197 height 33
type input "[STREET_ADDRESS][PERSON_NAME]"
click at [196, 212] on div "Select provider" at bounding box center [192, 216] width 156 height 16
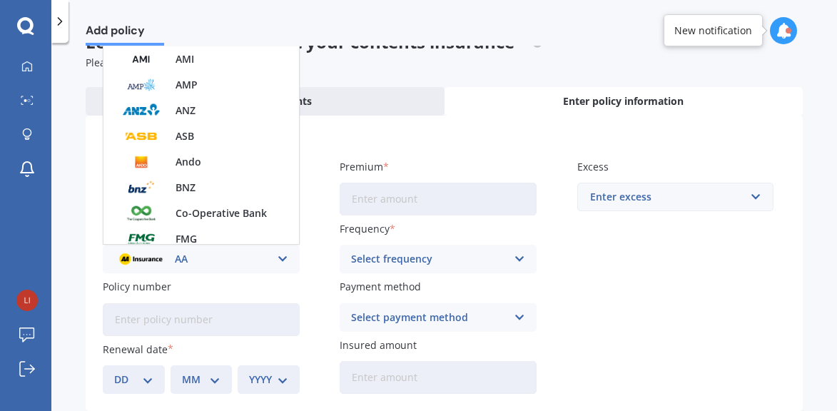
scroll to position [0, 0]
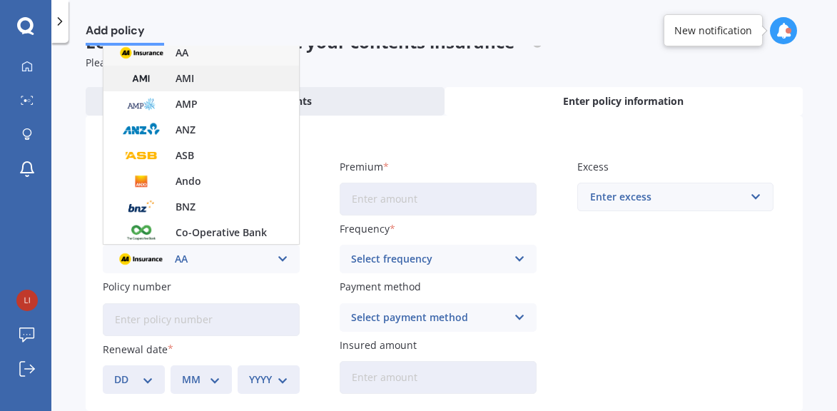
click at [131, 73] on img at bounding box center [141, 78] width 53 height 20
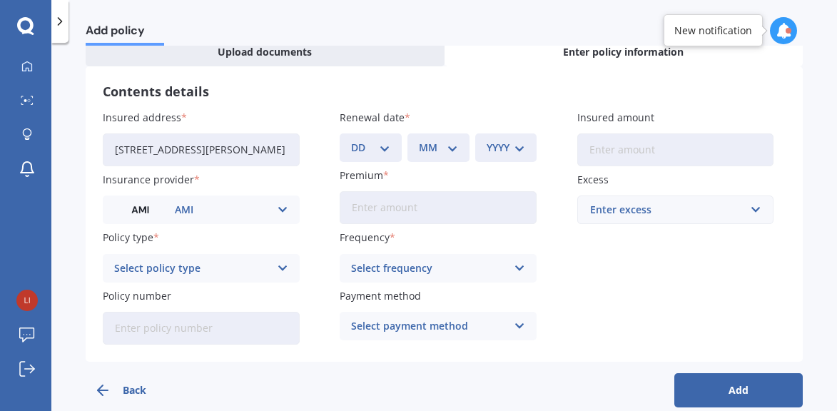
scroll to position [102, 0]
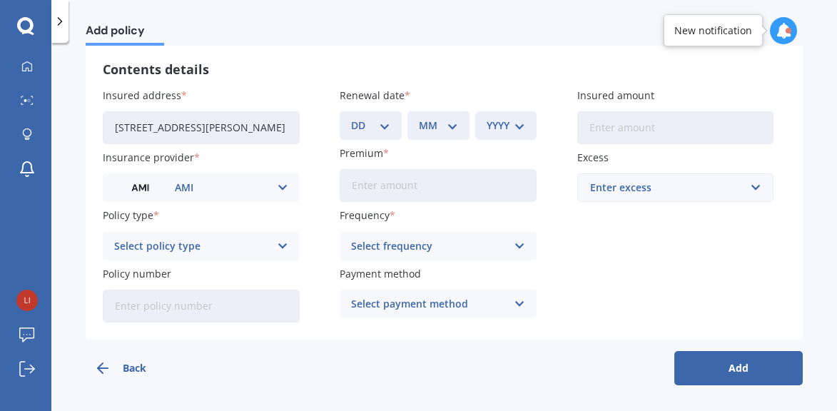
click at [165, 238] on div "Select policy type" at bounding box center [192, 246] width 156 height 16
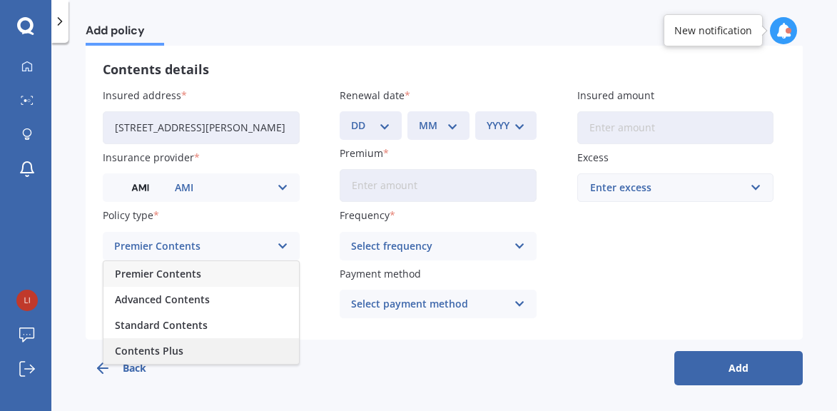
click at [187, 345] on div "Contents Plus" at bounding box center [200, 351] width 195 height 26
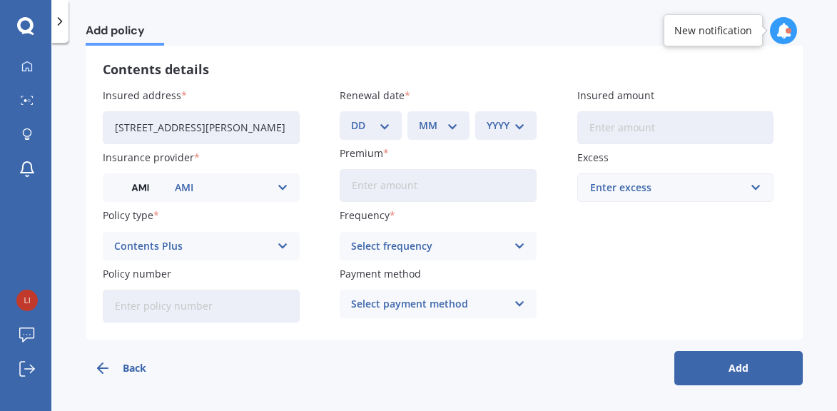
click at [373, 118] on select "DD 01 02 03 04 05 06 07 08 09 10 11 12 13 14 15 16 17 18 19 20 21 22 23 24 25 2…" at bounding box center [370, 126] width 39 height 16
select select "18"
click at [351, 118] on select "DD 01 02 03 04 05 06 07 08 09 10 11 12 13 14 15 16 17 18 19 20 21 22 23 24 25 2…" at bounding box center [370, 126] width 39 height 16
click at [422, 126] on select "MM 01 02 03 04 05 06 07 08 09 10 11 12" at bounding box center [438, 126] width 39 height 16
select select "11"
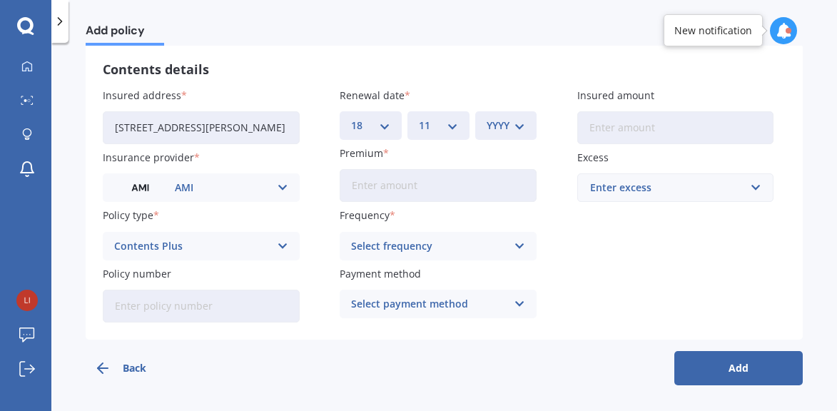
click at [419, 118] on select "MM 01 02 03 04 05 06 07 08 09 10 11 12" at bounding box center [438, 126] width 39 height 16
click at [486, 135] on div "YYYY 2027 2026 2025 2024 2023 2022 2021 2020 2019 2018 2017 2016 2015 2014 2013…" at bounding box center [506, 125] width 62 height 29
click at [493, 126] on select "YYYY 2027 2026 2025 2024 2023 2022 2021 2020 2019 2018 2017 2016 2015 2014 2013…" at bounding box center [506, 126] width 39 height 16
select select "2025"
click at [487, 118] on select "YYYY 2027 2026 2025 2024 2023 2022 2021 2020 2019 2018 2017 2016 2015 2014 2013…" at bounding box center [506, 126] width 39 height 16
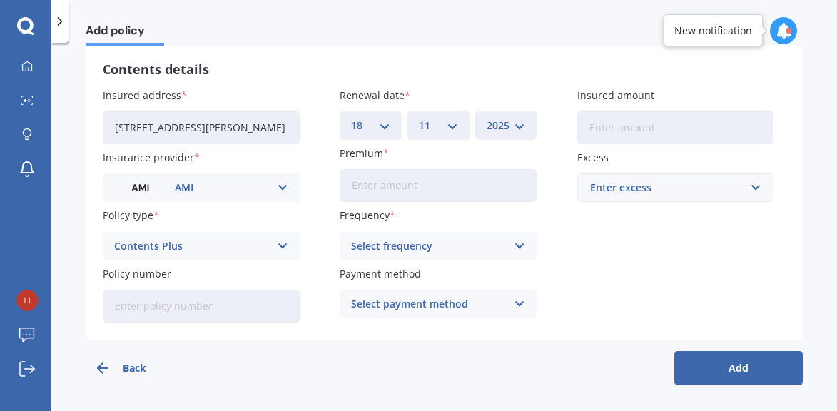
click at [388, 180] on input "Premium" at bounding box center [438, 185] width 197 height 33
type input "$58.03"
click at [442, 241] on div "Select frequency" at bounding box center [429, 246] width 156 height 16
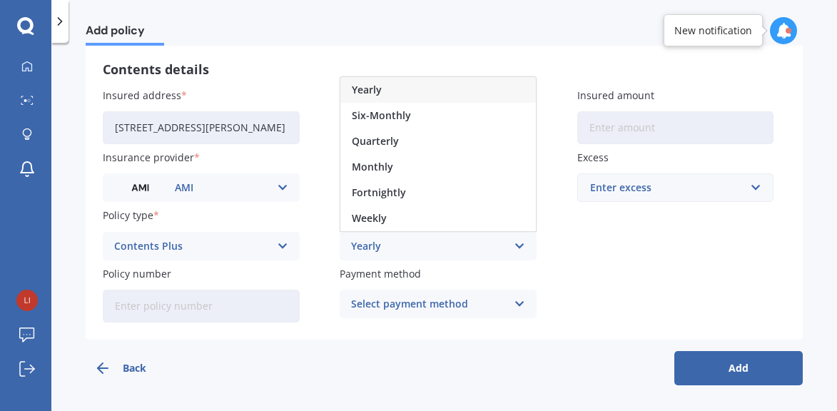
click at [442, 241] on div "Yearly" at bounding box center [429, 246] width 156 height 16
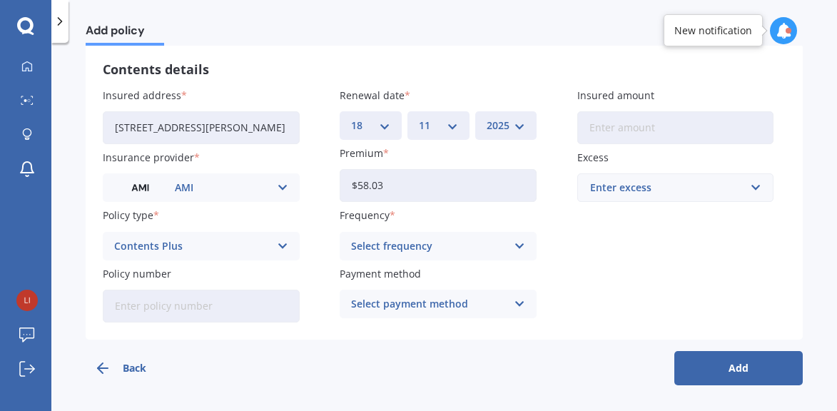
click at [442, 245] on div "Select frequency" at bounding box center [429, 246] width 156 height 16
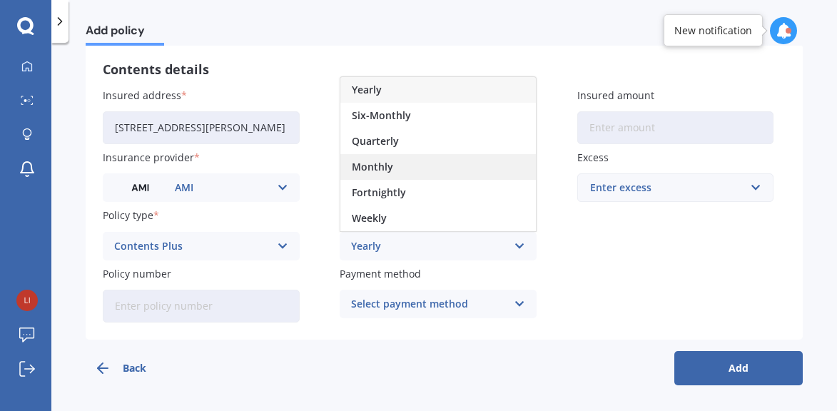
click at [412, 165] on div "Monthly" at bounding box center [437, 167] width 195 height 26
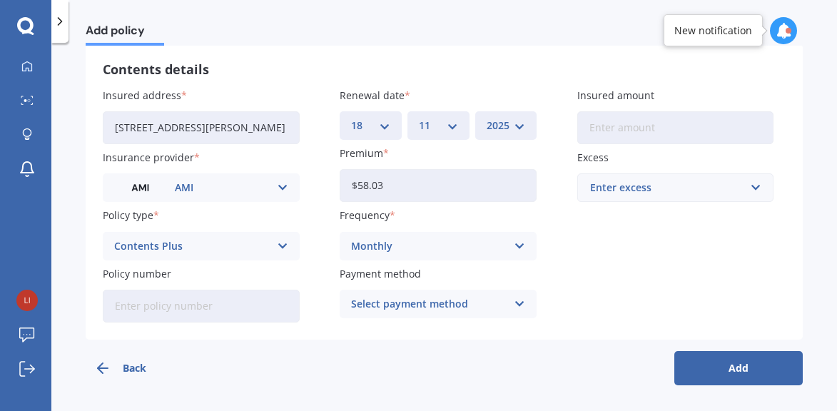
click at [415, 307] on div "Select payment method" at bounding box center [429, 304] width 156 height 16
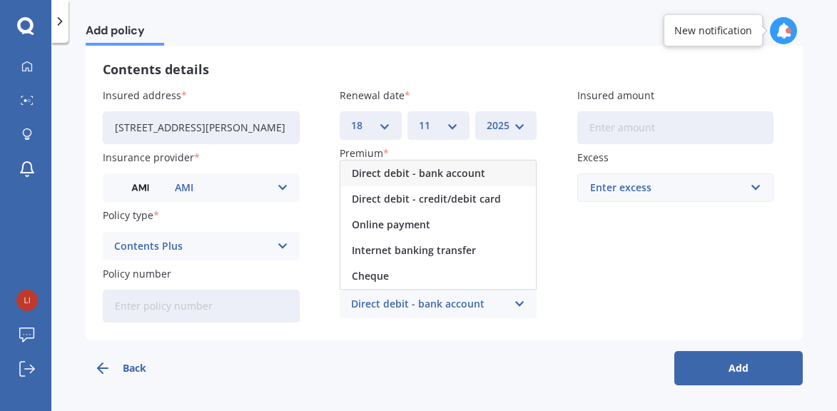
click at [453, 200] on span "Direct debit - credit/debit card" at bounding box center [426, 199] width 149 height 10
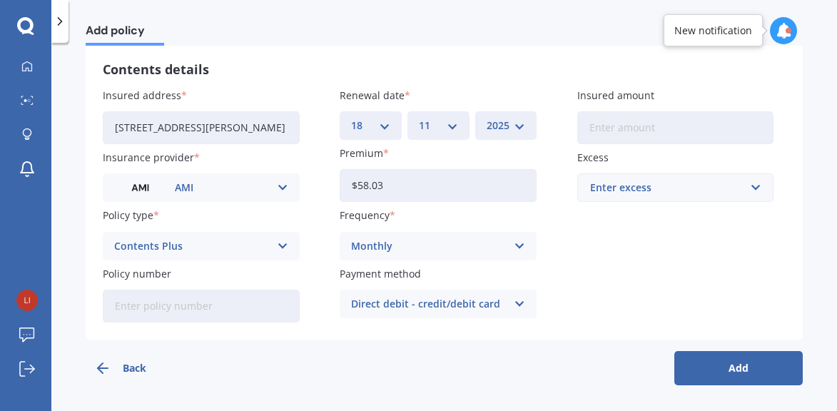
click at [636, 133] on input "Insured amount" at bounding box center [675, 127] width 197 height 33
type input "$97,800"
click at [641, 199] on input "text" at bounding box center [671, 187] width 184 height 27
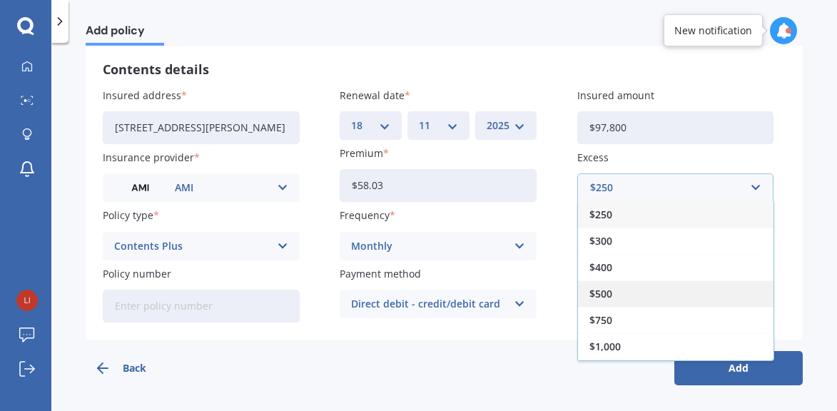
click at [639, 289] on div "$500" at bounding box center [675, 293] width 195 height 26
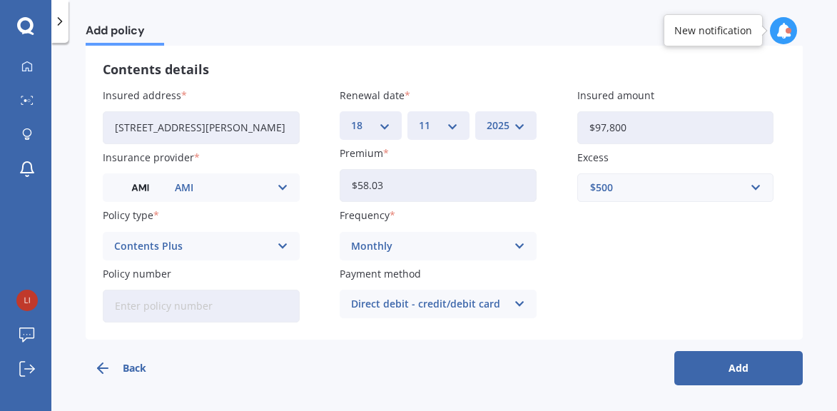
click at [720, 370] on button "Add" at bounding box center [738, 368] width 128 height 34
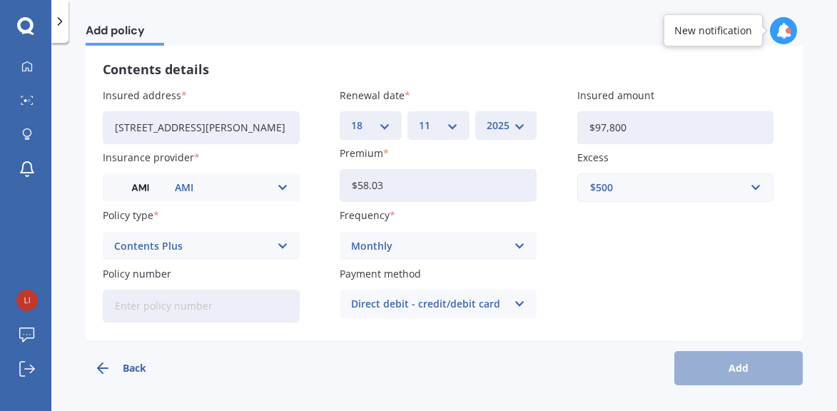
scroll to position [0, 0]
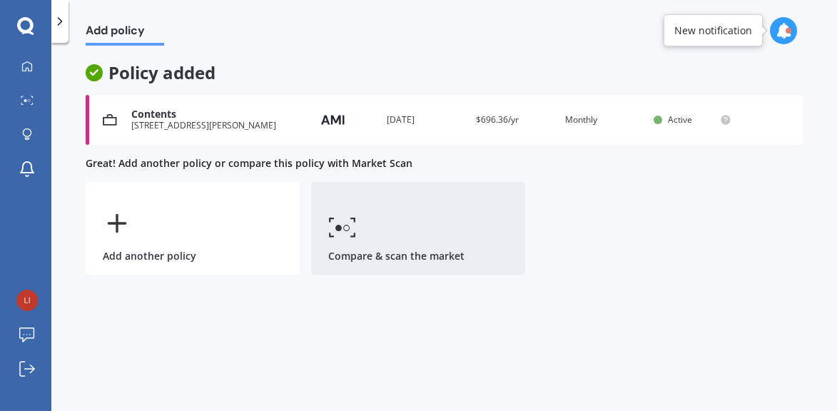
click at [362, 227] on link "Compare & scan the market" at bounding box center [418, 228] width 214 height 93
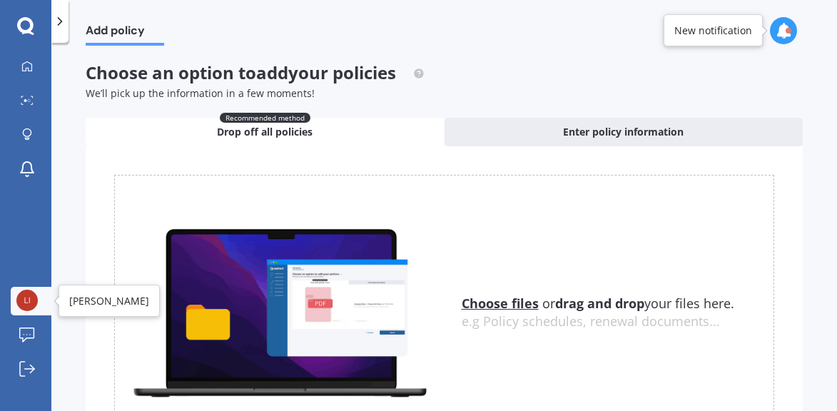
click at [39, 293] on link "[PERSON_NAME]" at bounding box center [31, 301] width 41 height 29
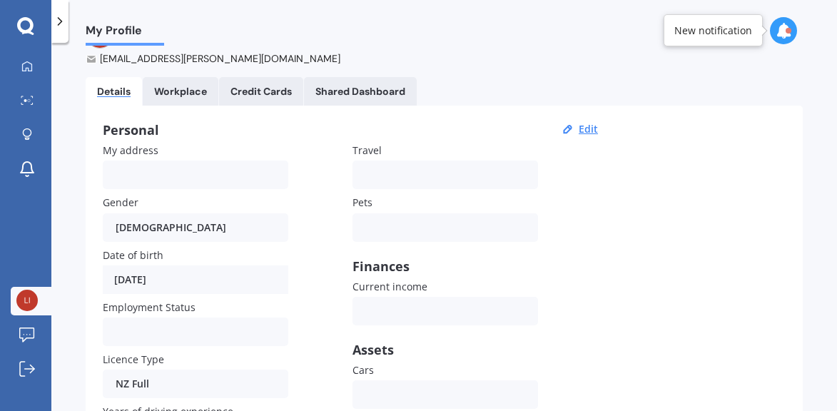
scroll to position [39, 0]
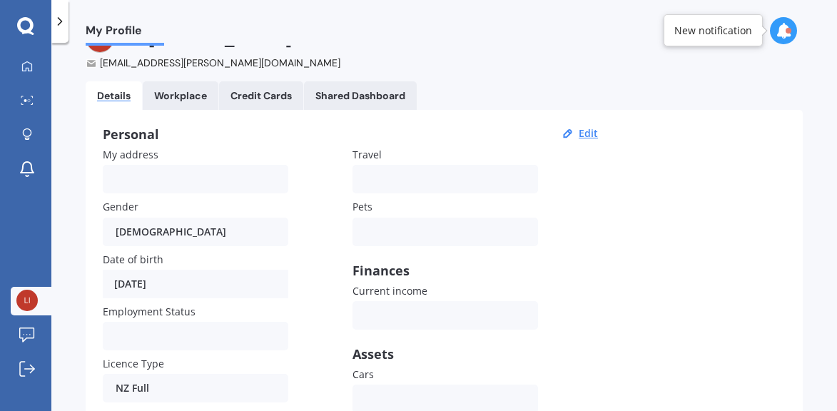
click at [780, 32] on icon at bounding box center [783, 31] width 16 height 16
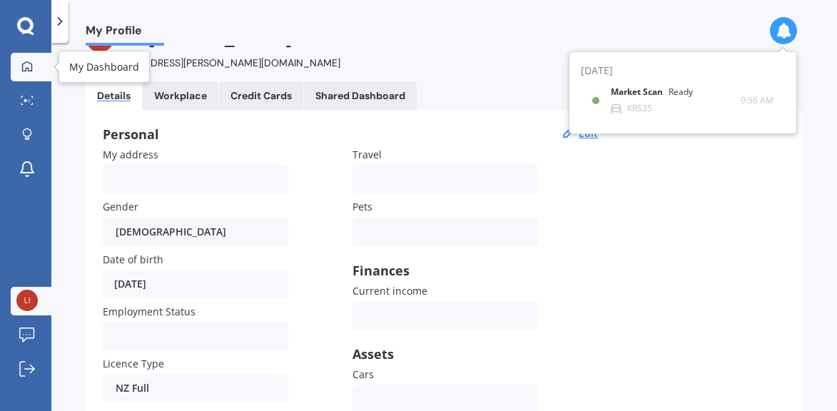
click at [29, 73] on link "My Dashboard" at bounding box center [31, 67] width 41 height 29
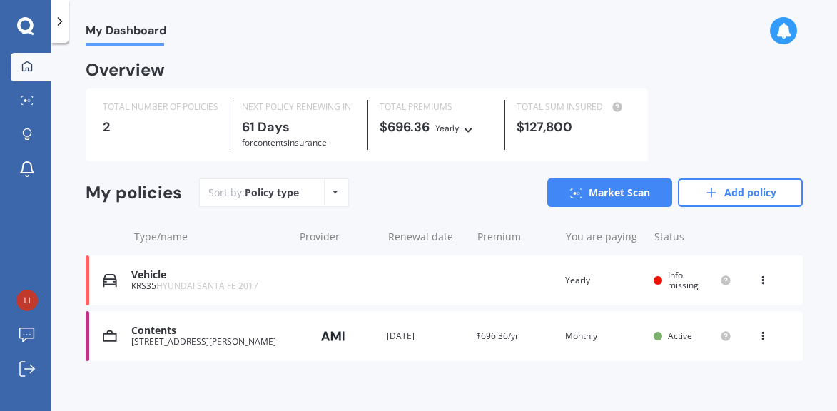
click at [265, 332] on div "Contents" at bounding box center [208, 331] width 155 height 12
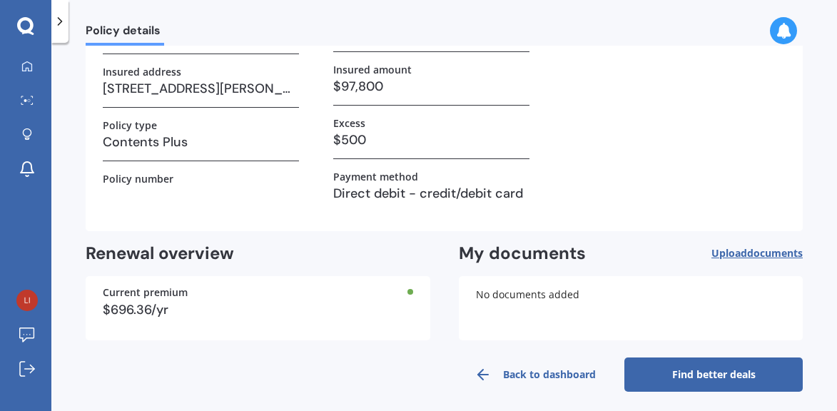
scroll to position [137, 0]
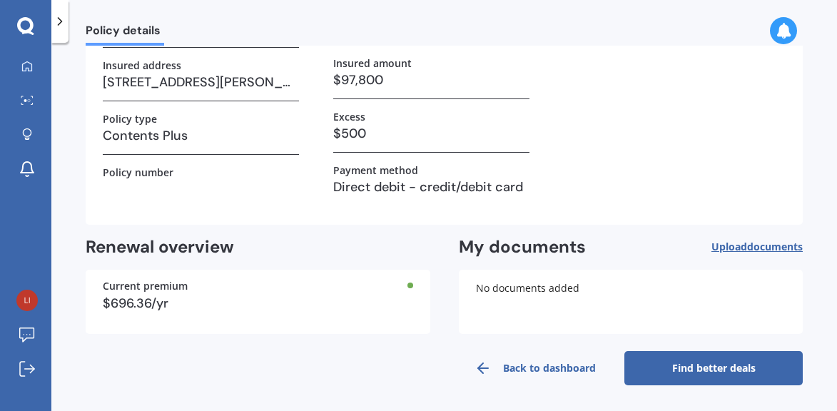
click at [657, 367] on link "Find better deals" at bounding box center [713, 368] width 178 height 34
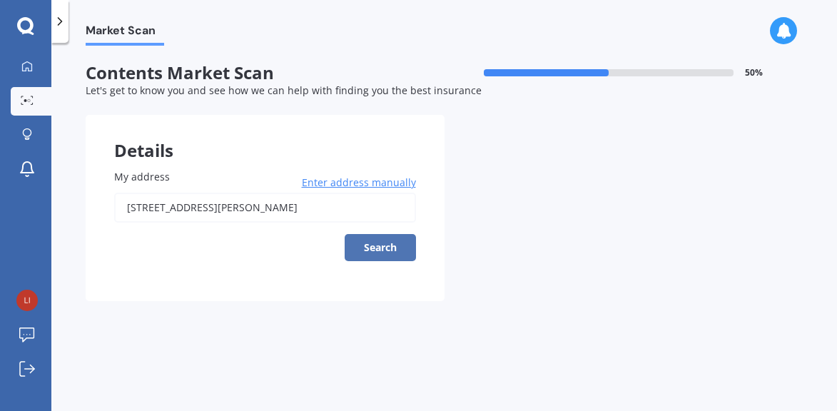
click at [367, 249] on button "Search" at bounding box center [380, 247] width 71 height 27
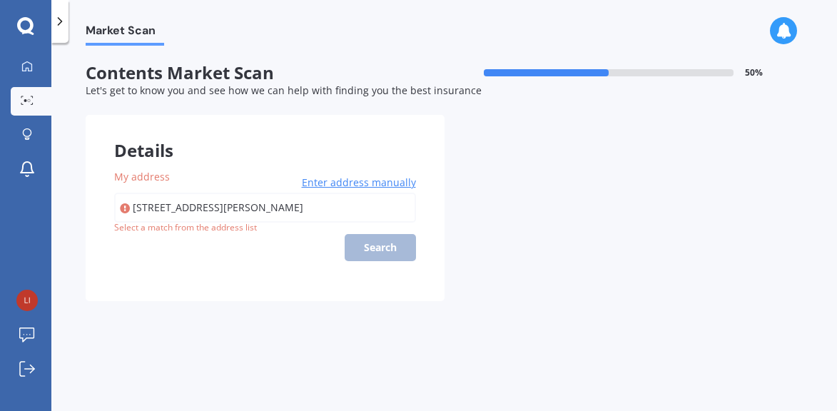
click at [252, 202] on input "[STREET_ADDRESS][PERSON_NAME]" at bounding box center [265, 208] width 302 height 30
type input "[STREET_ADDRESS][PERSON_NAME]"
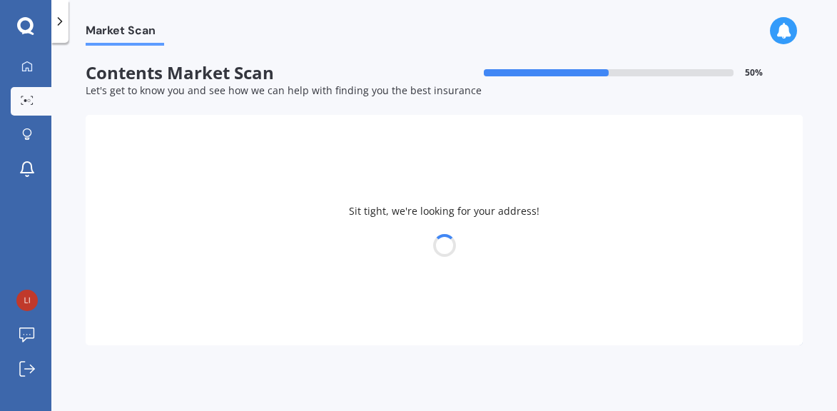
click at [379, 247] on div at bounding box center [444, 245] width 717 height 20
select select "25"
select select "05"
select select "1986"
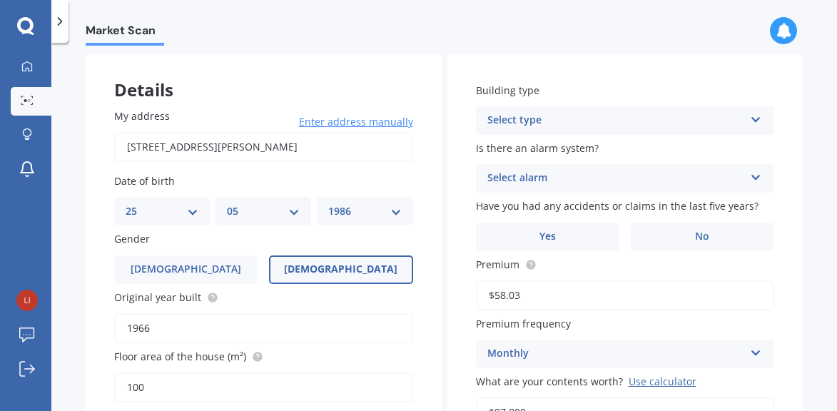
scroll to position [143, 0]
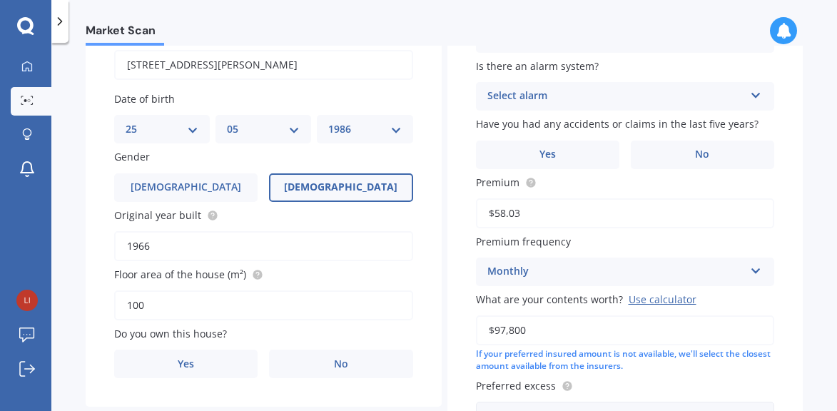
click at [328, 186] on span "[DEMOGRAPHIC_DATA]" at bounding box center [340, 187] width 113 height 12
click at [0, 0] on input "[DEMOGRAPHIC_DATA]" at bounding box center [0, 0] width 0 height 0
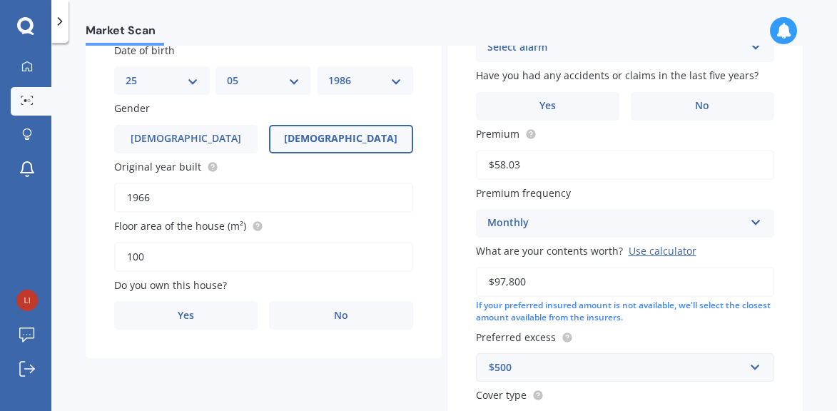
scroll to position [214, 0]
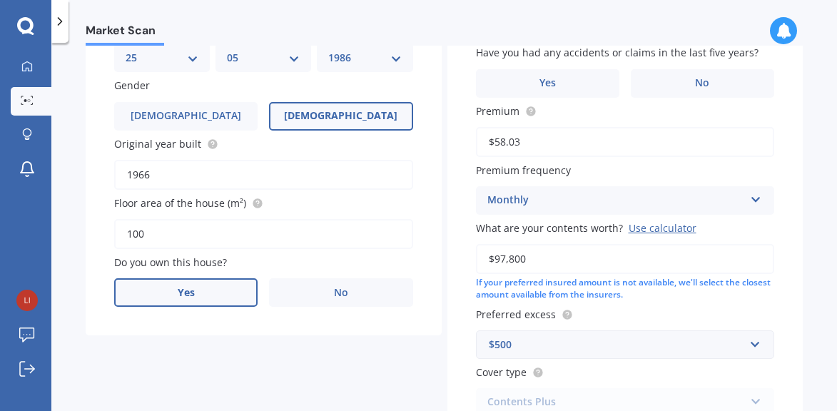
click at [210, 296] on label "Yes" at bounding box center [185, 292] width 143 height 29
click at [0, 0] on input "Yes" at bounding box center [0, 0] width 0 height 0
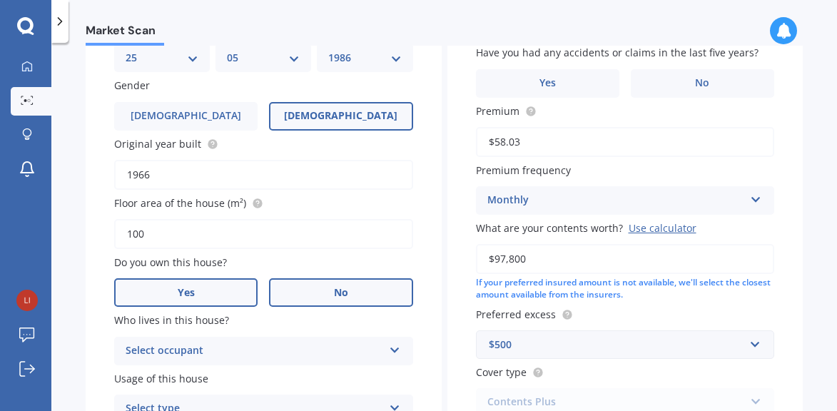
scroll to position [285, 0]
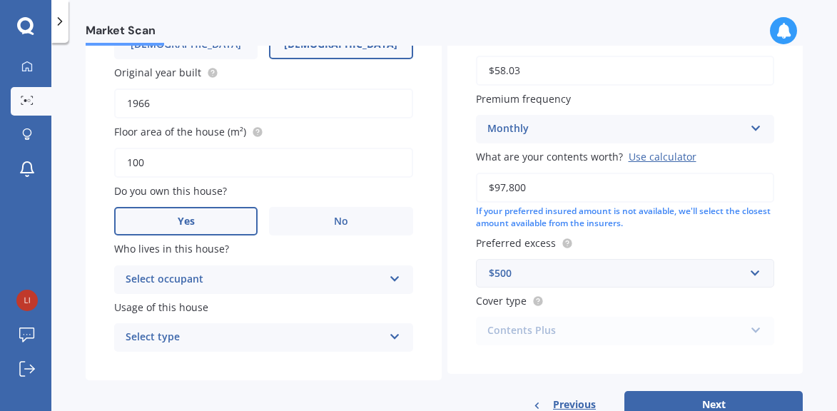
click at [250, 272] on div "Select occupant" at bounding box center [255, 279] width 258 height 17
click at [250, 308] on div "Owner" at bounding box center [263, 308] width 297 height 26
click at [260, 333] on div "Select type" at bounding box center [255, 337] width 258 height 17
click at [260, 367] on div "Permanent" at bounding box center [263, 365] width 297 height 26
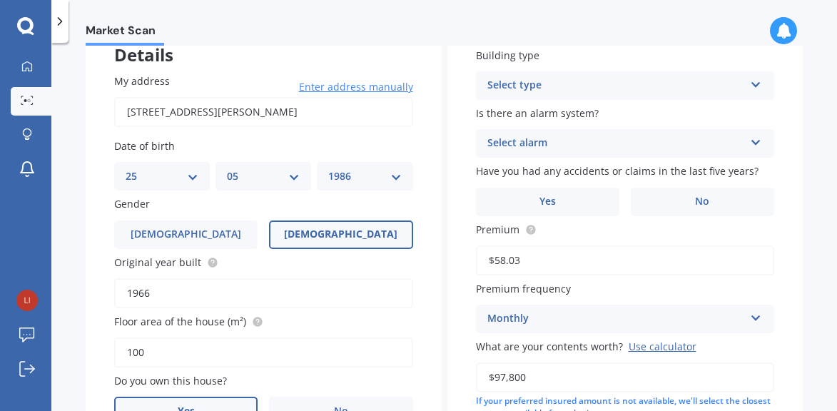
scroll to position [71, 0]
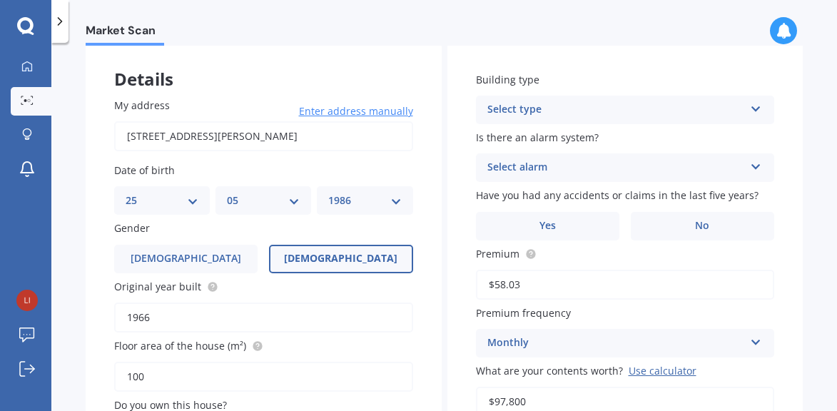
click at [638, 108] on div "Select type" at bounding box center [616, 109] width 258 height 17
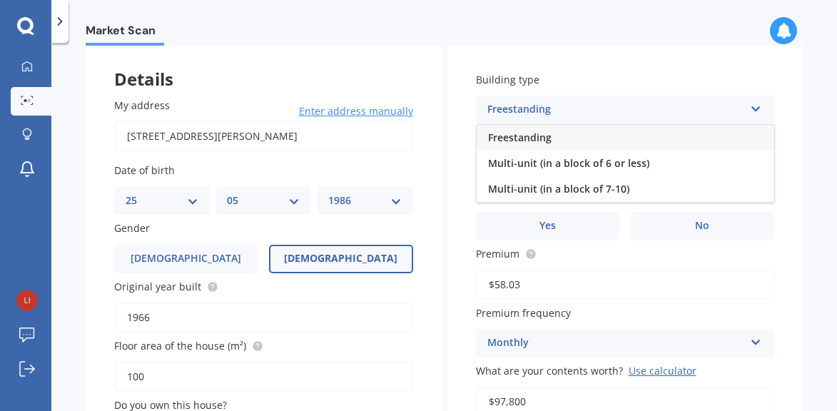
click at [635, 147] on div "Freestanding" at bounding box center [625, 138] width 297 height 26
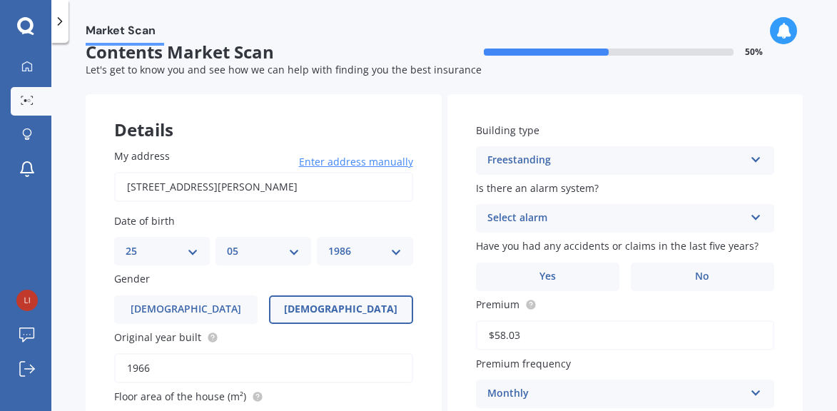
scroll to position [0, 0]
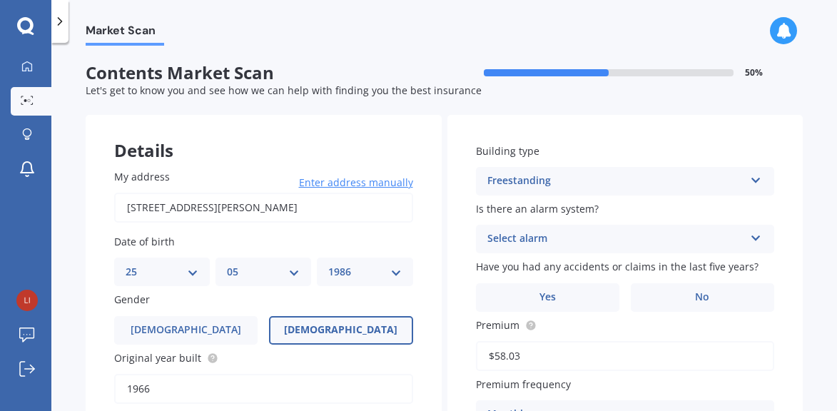
click at [633, 233] on div "Select alarm" at bounding box center [616, 238] width 258 height 17
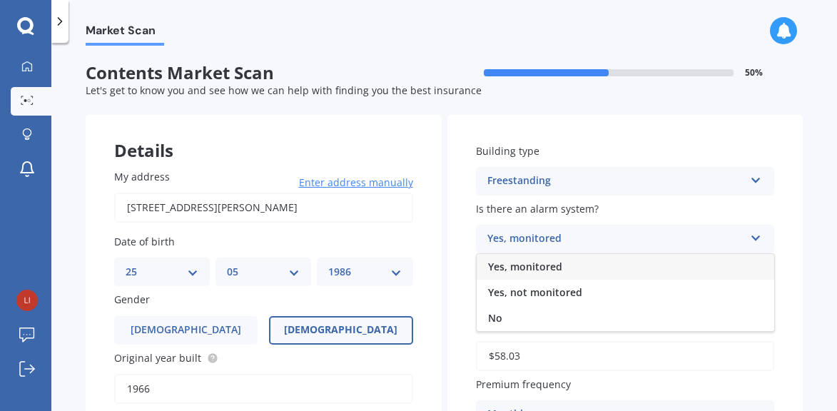
click at [622, 265] on div "Yes, monitored" at bounding box center [625, 267] width 297 height 26
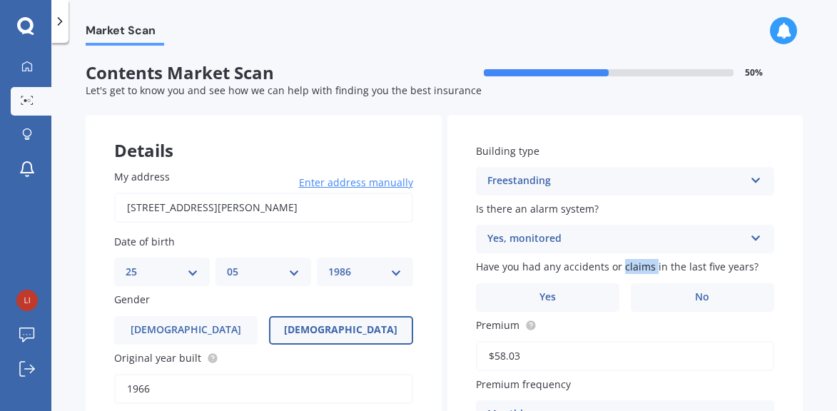
click at [622, 265] on span "Have you had any accidents or claims in the last five years?" at bounding box center [617, 267] width 282 height 14
click at [603, 228] on div "Yes, monitored Yes, monitored Yes, not monitored No" at bounding box center [625, 239] width 299 height 29
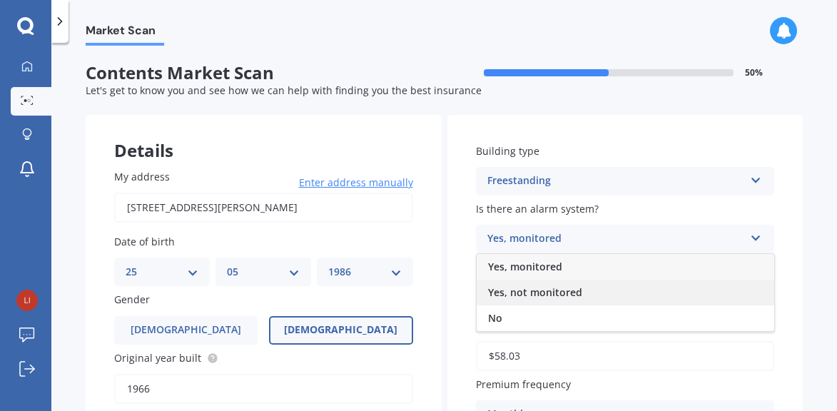
click at [604, 290] on div "Yes, not monitored" at bounding box center [625, 293] width 297 height 26
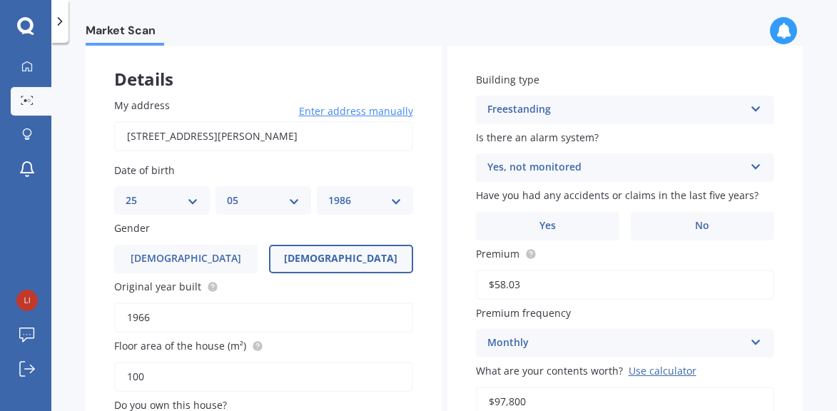
scroll to position [143, 0]
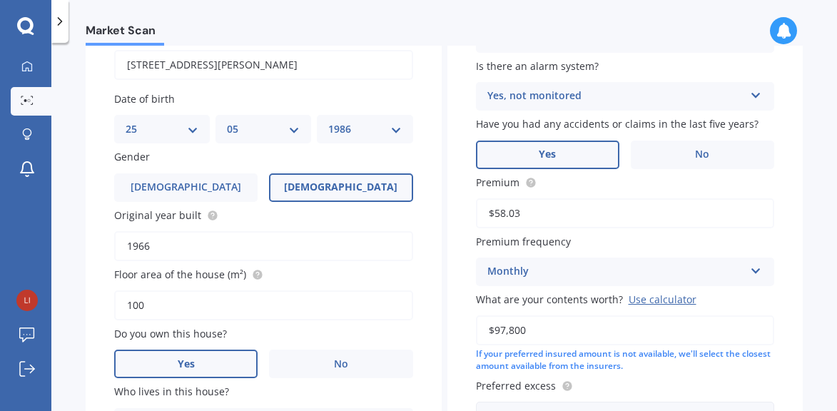
click at [579, 161] on label "Yes" at bounding box center [547, 155] width 143 height 29
click at [0, 0] on input "Yes" at bounding box center [0, 0] width 0 height 0
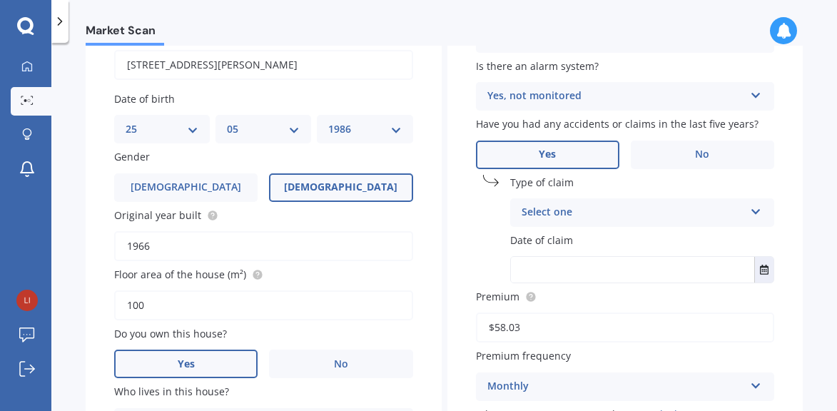
click at [594, 217] on div "Select one" at bounding box center [632, 212] width 223 height 17
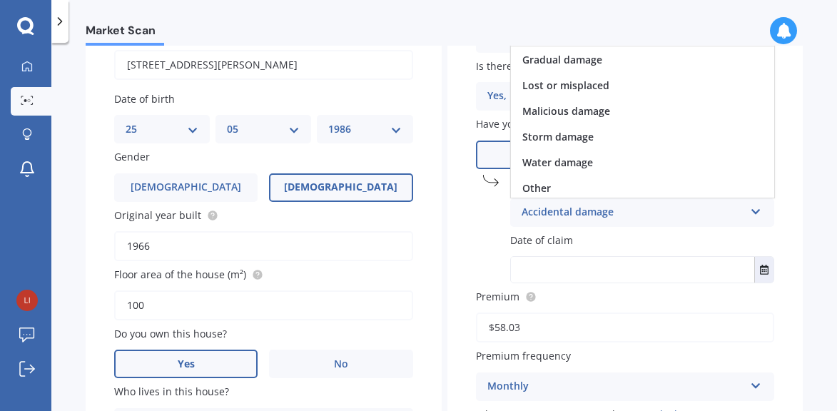
scroll to position [104, 0]
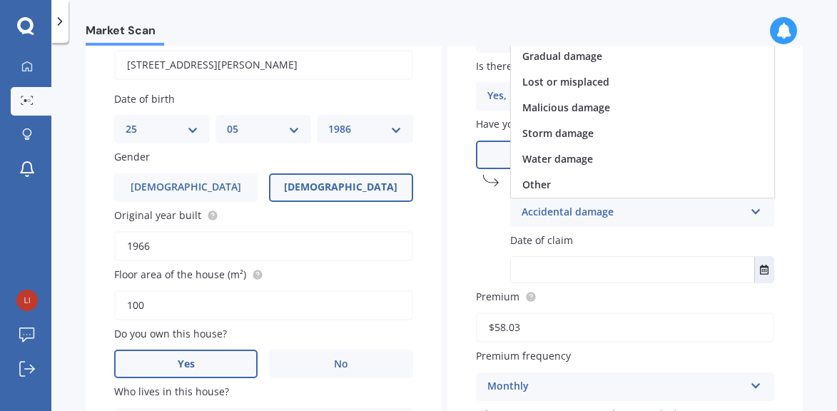
click at [805, 212] on div "Market Scan Contents Market Scan 50 % Let's get to know you and see how we can …" at bounding box center [443, 230] width 785 height 368
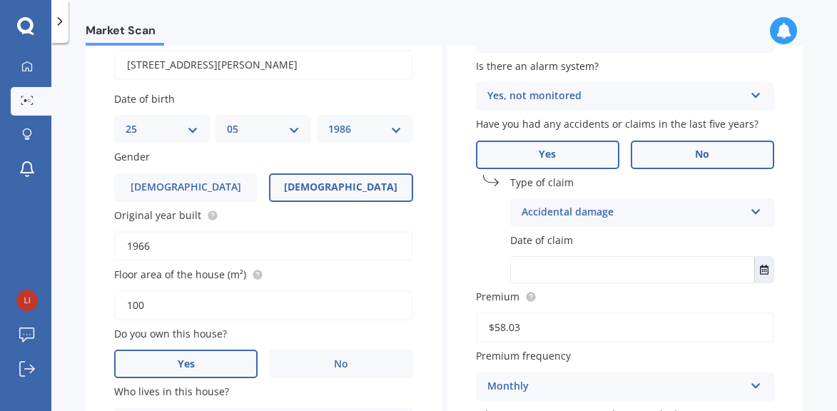
click at [675, 161] on label "No" at bounding box center [702, 155] width 143 height 29
click at [0, 0] on input "No" at bounding box center [0, 0] width 0 height 0
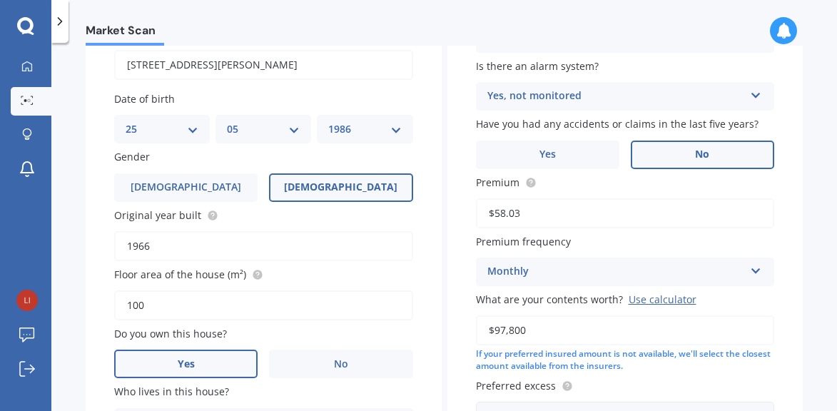
click at [636, 270] on div "Monthly" at bounding box center [616, 271] width 258 height 17
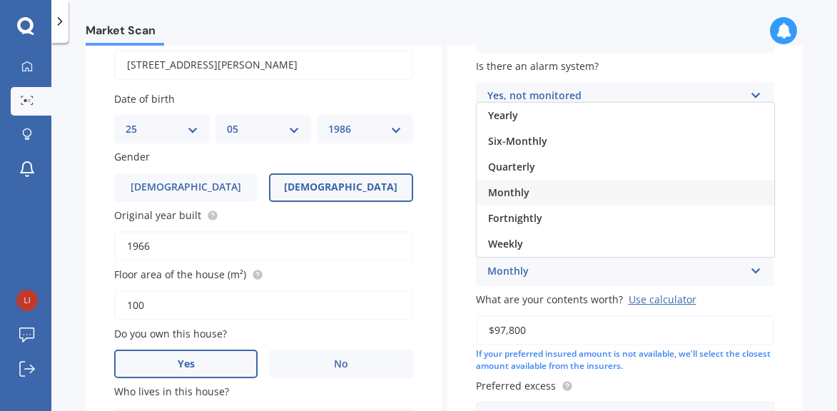
click at [787, 305] on div "Building type Freestanding Freestanding Multi-unit (in a block of 6 or less) Mu…" at bounding box center [625, 244] width 356 height 545
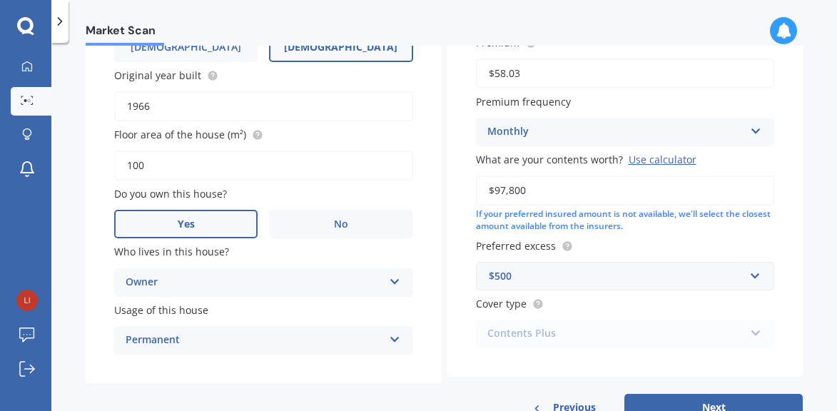
scroll to position [285, 0]
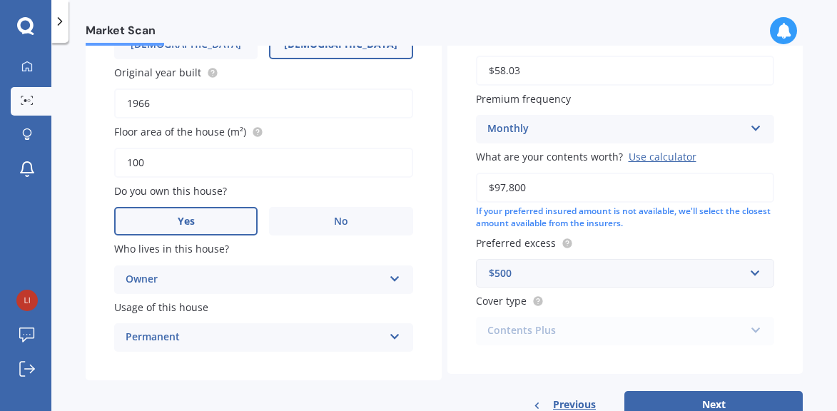
drag, startPoint x: 643, startPoint y: 152, endPoint x: 647, endPoint y: 158, distance: 7.7
click at [647, 158] on div "Use calculator" at bounding box center [662, 157] width 68 height 14
click at [647, 173] on input "$97,800" at bounding box center [625, 188] width 299 height 30
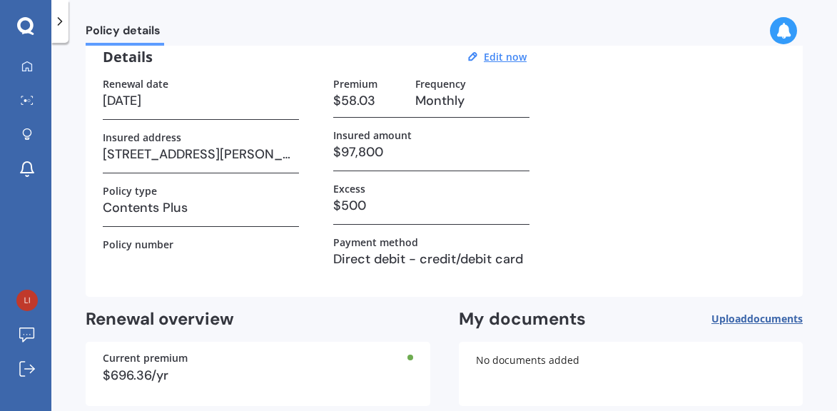
scroll to position [137, 0]
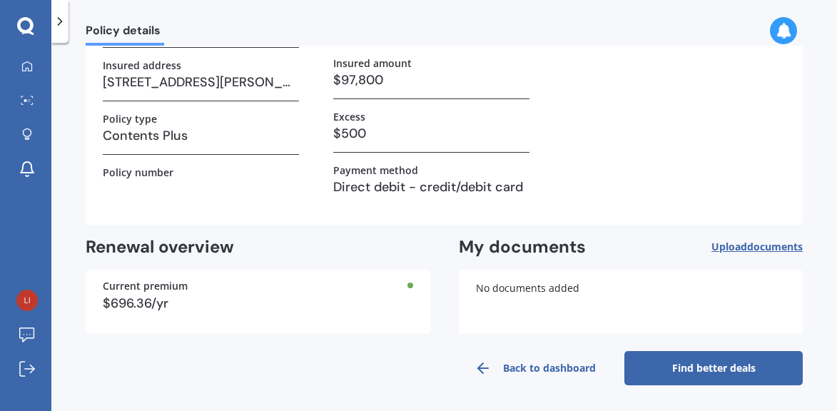
click at [727, 362] on link "Find better deals" at bounding box center [713, 368] width 178 height 34
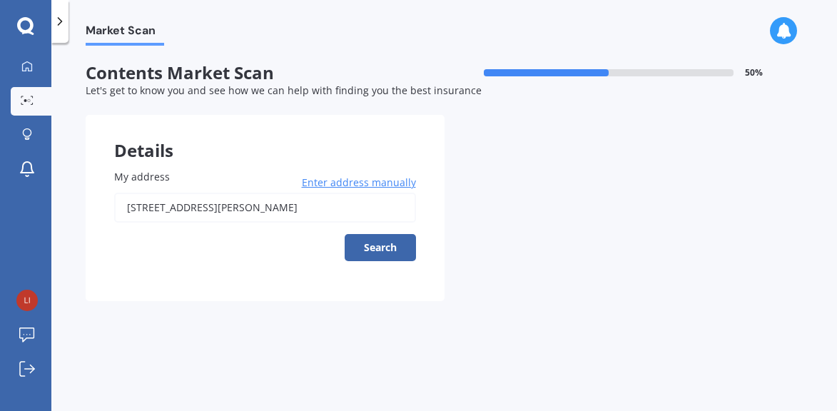
click at [338, 213] on input "[STREET_ADDRESS][PERSON_NAME]" at bounding box center [265, 208] width 302 height 30
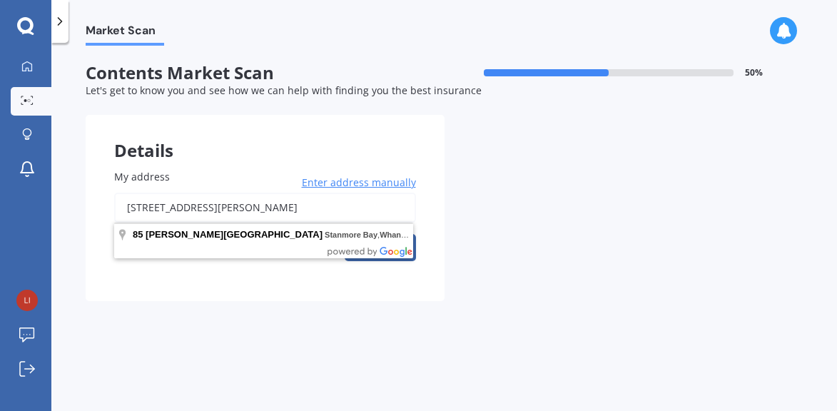
click at [410, 201] on input "[STREET_ADDRESS][PERSON_NAME]" at bounding box center [265, 208] width 302 height 30
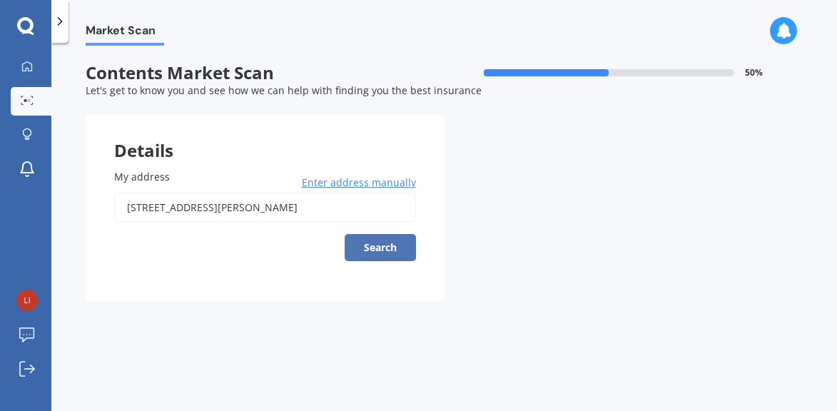
click at [411, 243] on button "Search" at bounding box center [380, 247] width 71 height 27
type input "[STREET_ADDRESS][PERSON_NAME]"
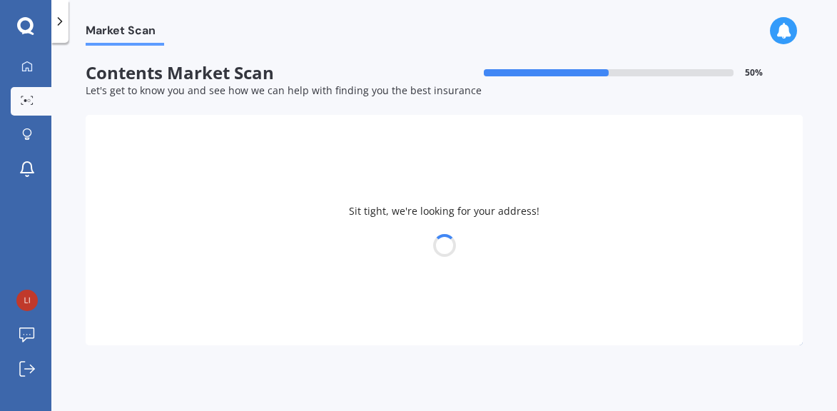
select select "25"
select select "05"
select select "1986"
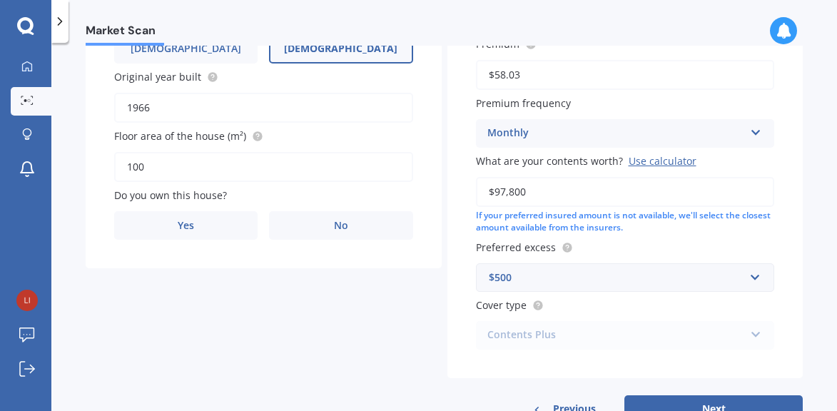
scroll to position [285, 0]
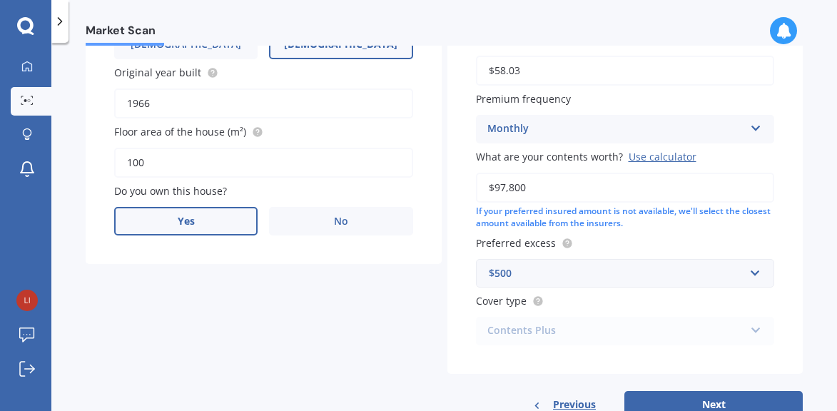
click at [182, 227] on span "Yes" at bounding box center [186, 221] width 17 height 12
click at [0, 0] on input "Yes" at bounding box center [0, 0] width 0 height 0
click at [235, 277] on div "Select occupant" at bounding box center [255, 279] width 258 height 17
click at [235, 305] on div "Owner" at bounding box center [263, 308] width 297 height 26
click at [236, 318] on div "Usage of this house Select type Permanent Holiday (without tenancy)" at bounding box center [263, 326] width 299 height 52
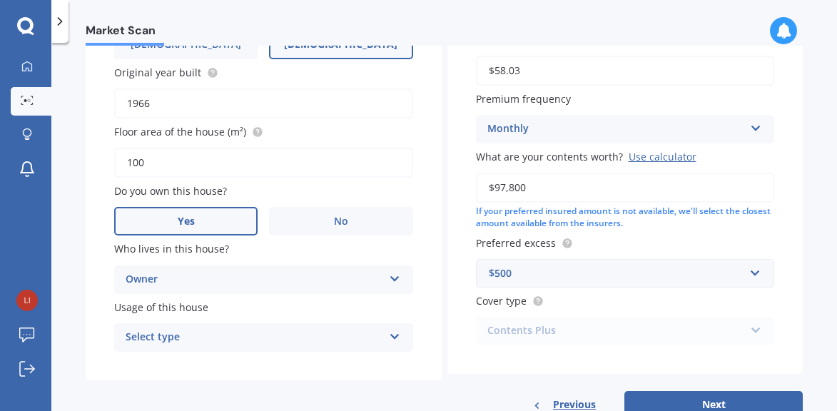
click at [241, 339] on div "Select type" at bounding box center [255, 337] width 258 height 17
click at [238, 374] on div "Permanent" at bounding box center [263, 365] width 297 height 26
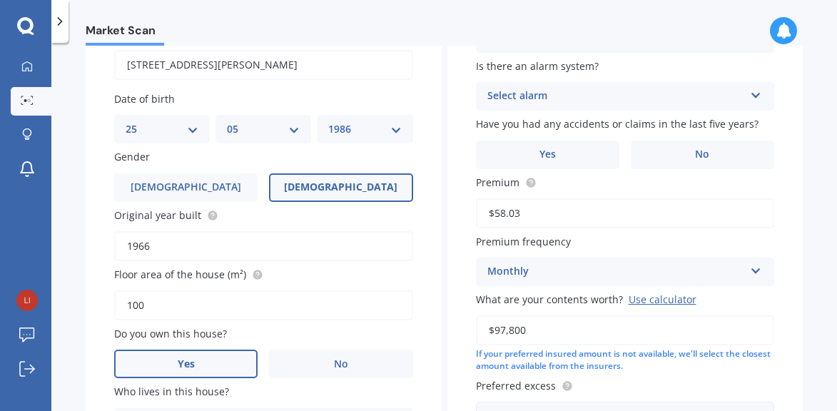
scroll to position [71, 0]
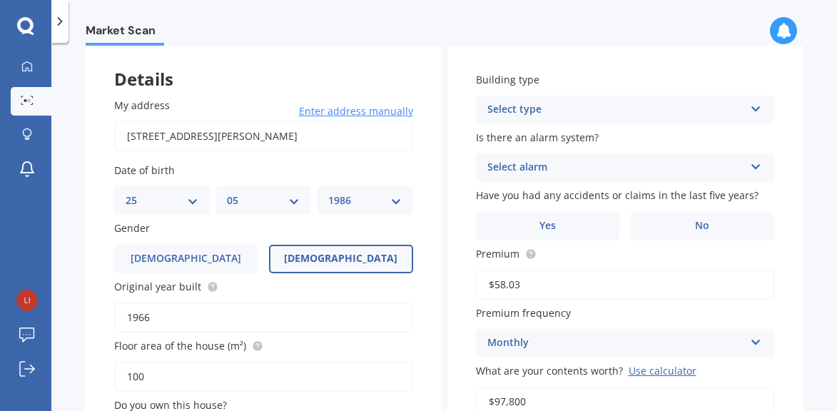
click at [569, 102] on div "Select type" at bounding box center [616, 109] width 258 height 17
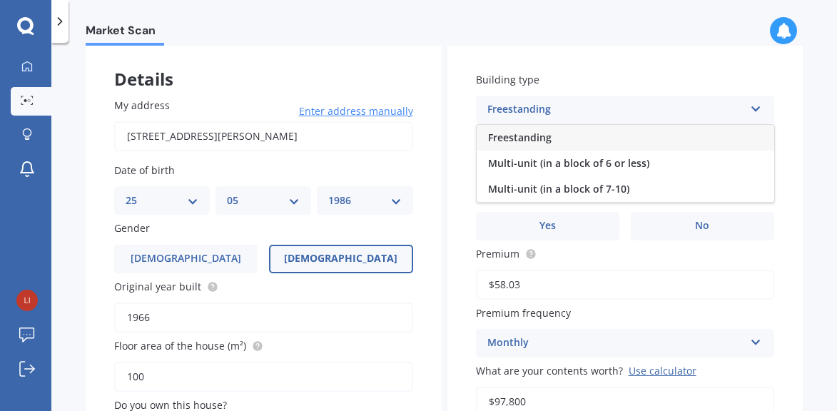
click at [566, 138] on div "Freestanding" at bounding box center [625, 138] width 297 height 26
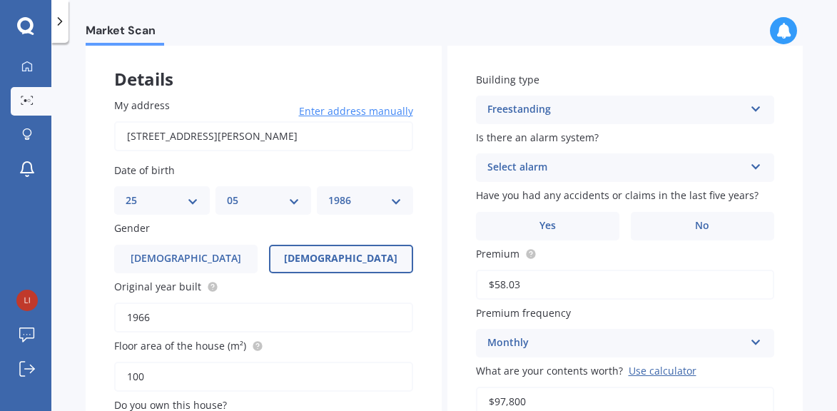
click at [569, 158] on div "Select alarm Yes, monitored Yes, not monitored No" at bounding box center [625, 167] width 299 height 29
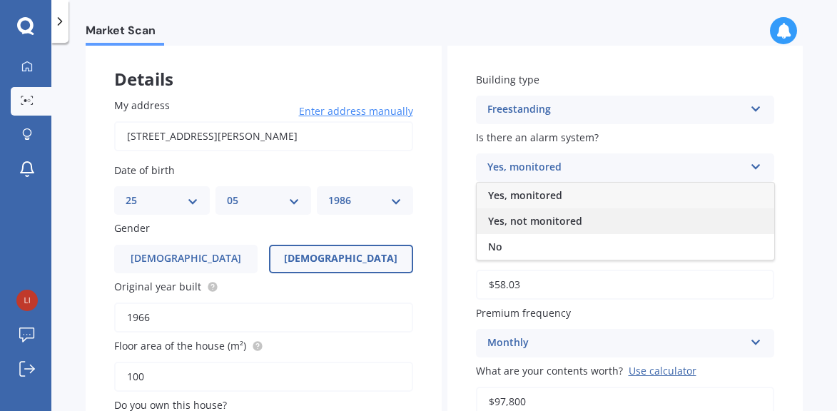
click at [576, 221] on span "Yes, not monitored" at bounding box center [535, 221] width 94 height 14
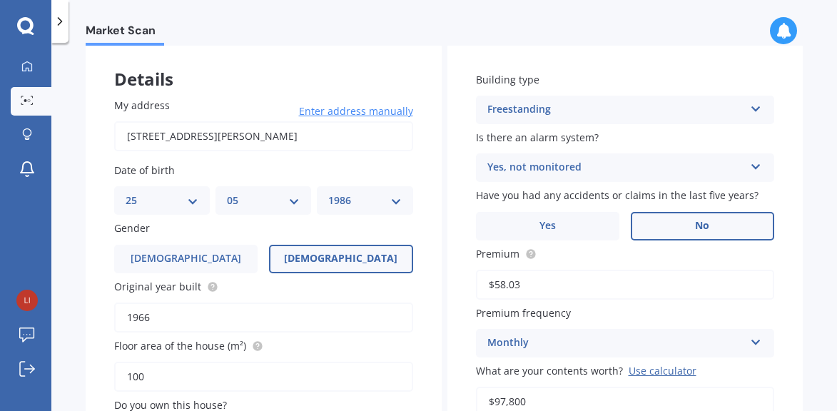
click at [678, 229] on label "No" at bounding box center [702, 226] width 143 height 29
click at [0, 0] on input "No" at bounding box center [0, 0] width 0 height 0
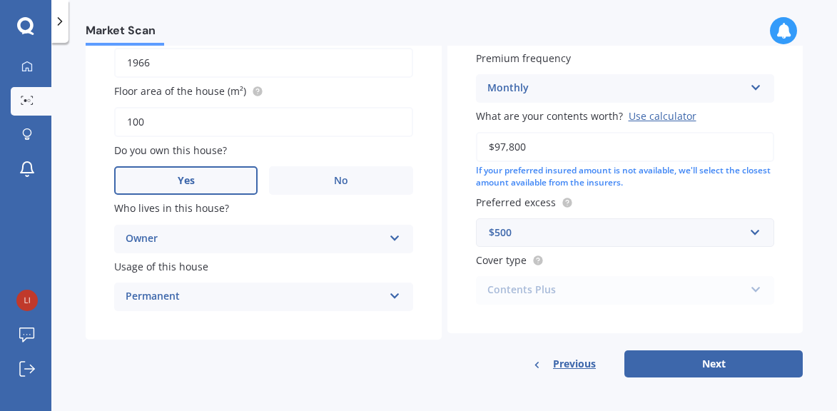
scroll to position [330, 0]
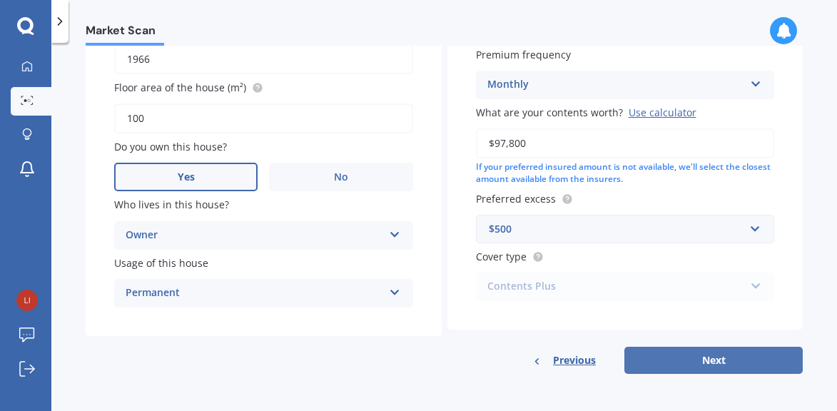
click at [728, 357] on button "Next" at bounding box center [713, 360] width 178 height 27
select select "25"
select select "05"
select select "1986"
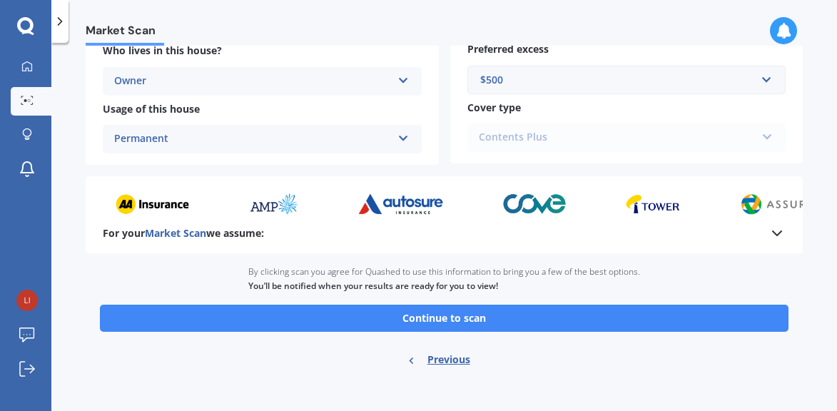
scroll to position [443, 0]
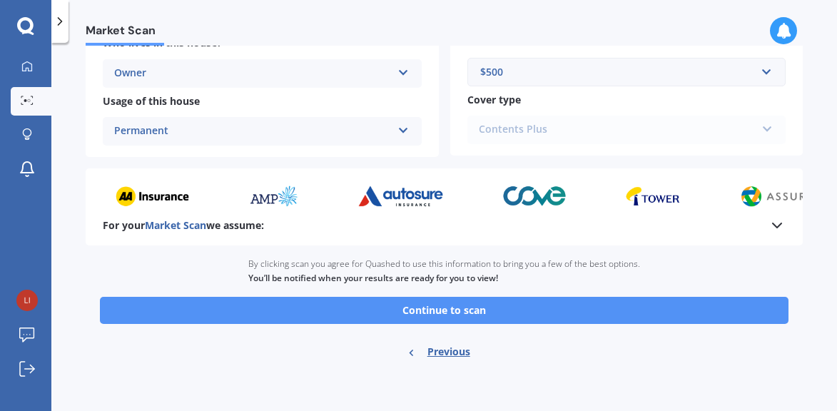
click at [427, 311] on button "Continue to scan" at bounding box center [444, 310] width 688 height 27
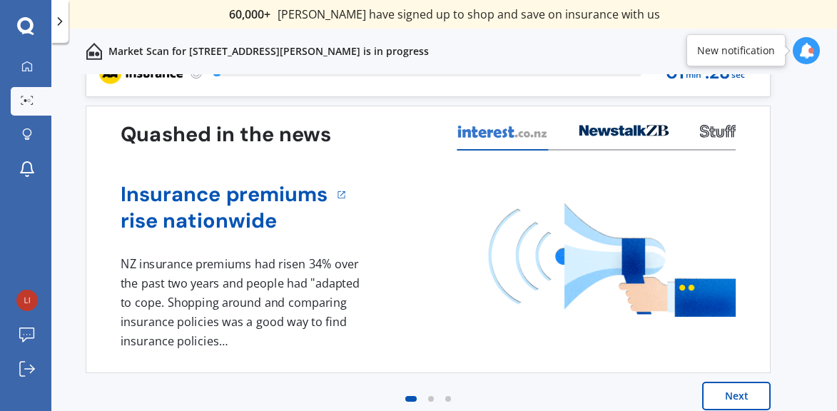
scroll to position [39, 0]
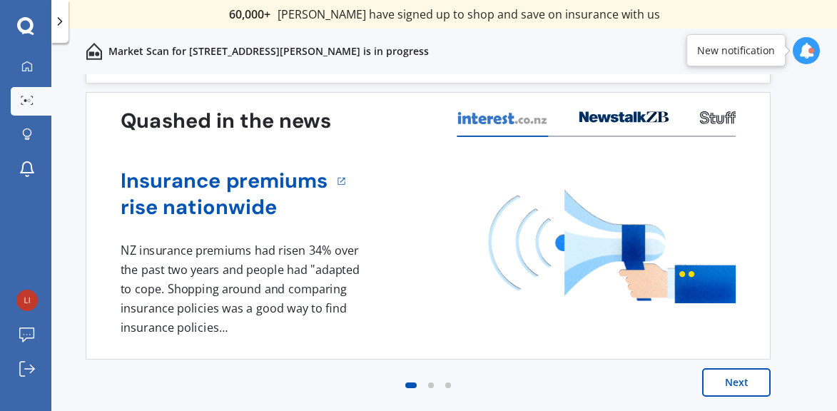
click at [735, 385] on button "Next" at bounding box center [736, 382] width 68 height 29
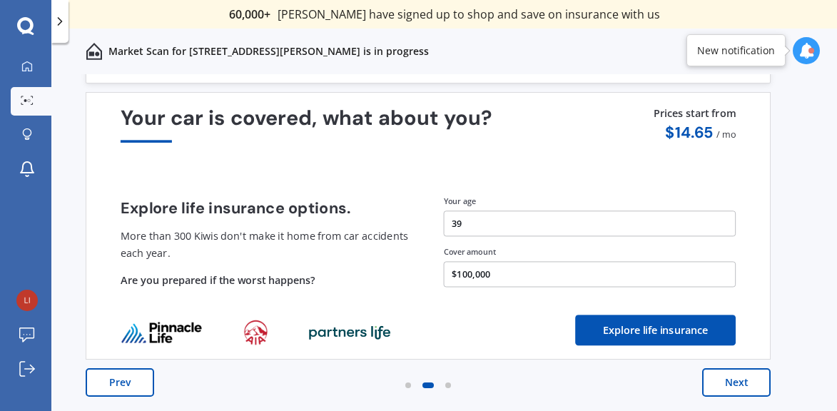
scroll to position [0, 0]
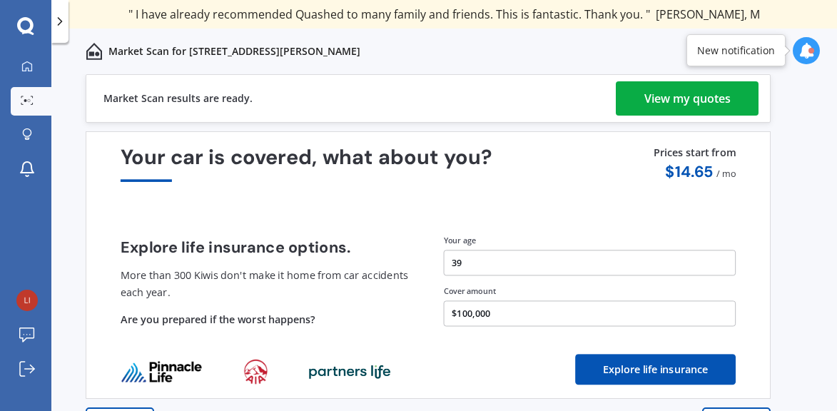
click at [693, 91] on div "View my quotes" at bounding box center [687, 98] width 86 height 34
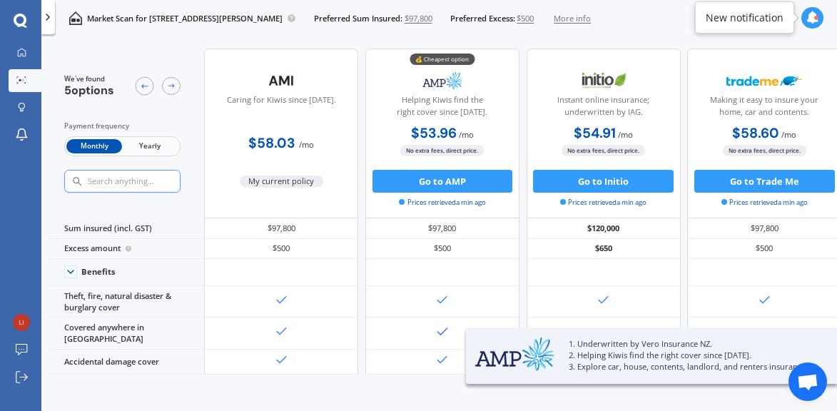
scroll to position [89, 0]
